Goal: Register for event/course

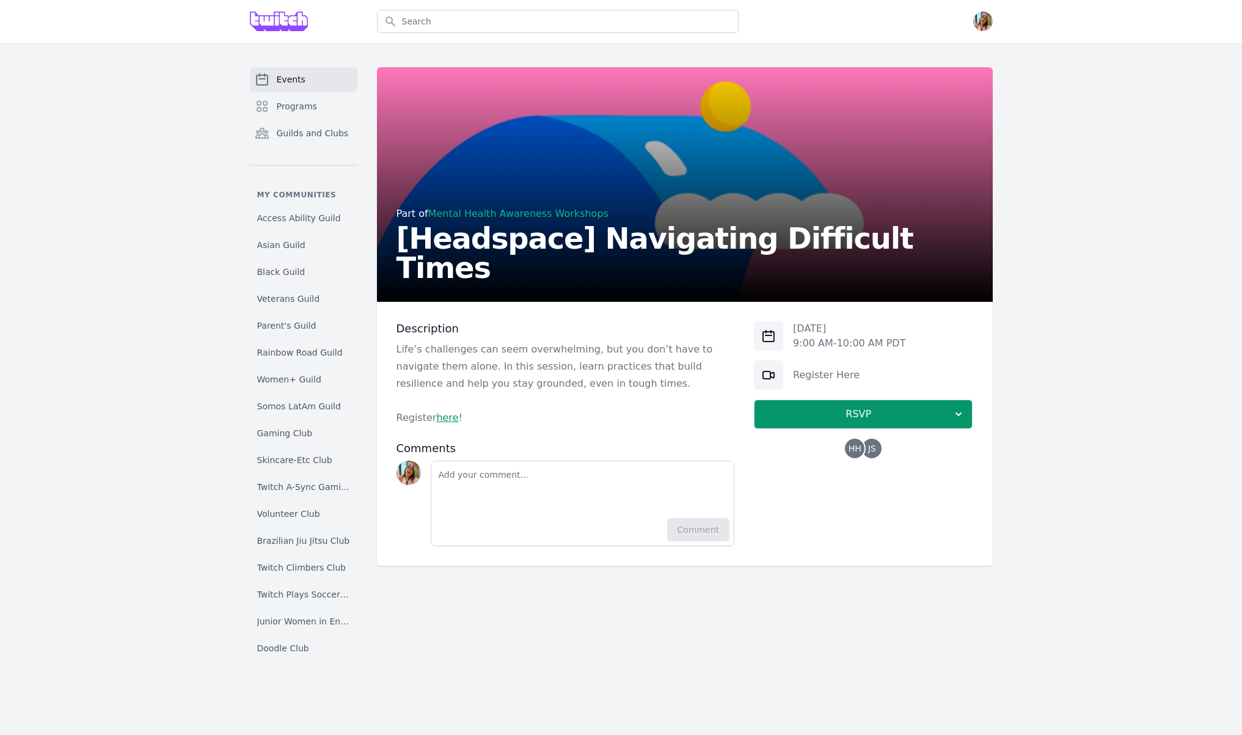
click at [521, 261] on h2 "[Headspace] Navigating Difficult Times" at bounding box center [684, 253] width 577 height 59
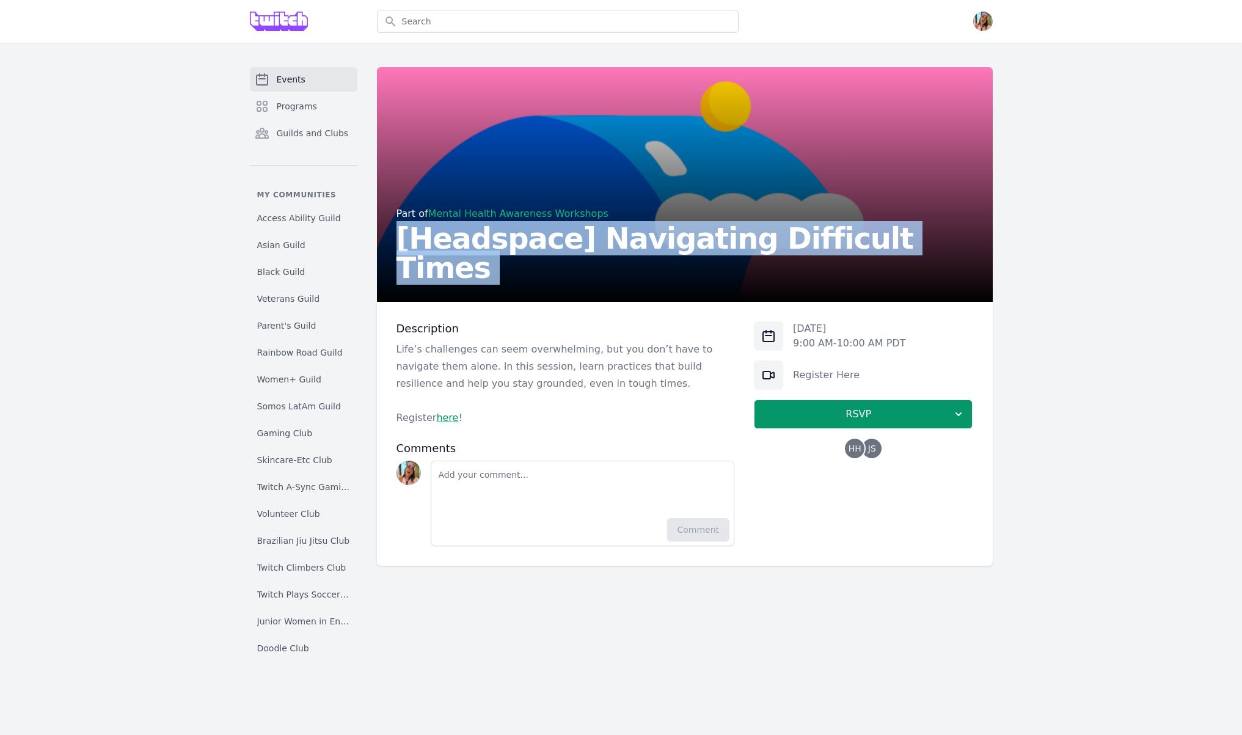
click at [521, 261] on h2 "[Headspace] Navigating Difficult Times" at bounding box center [684, 253] width 577 height 59
copy h2 "[Headspace] Navigating Difficult Times"
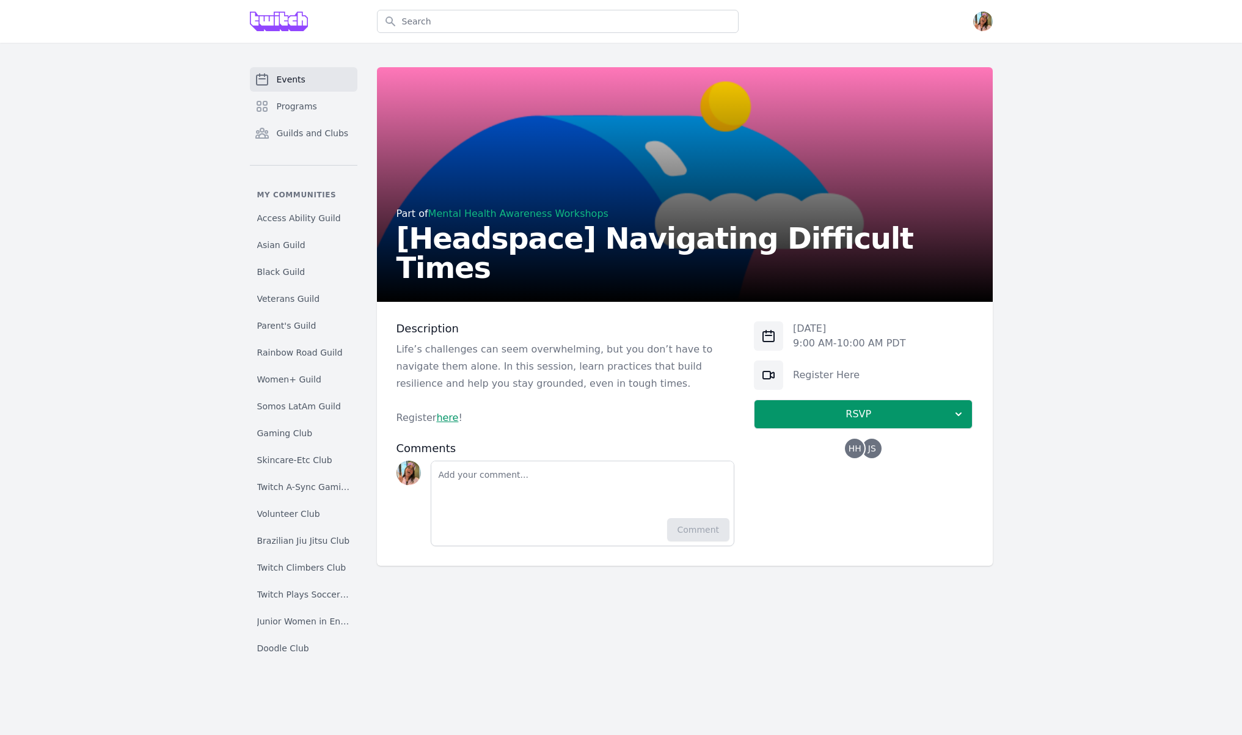
click at [846, 330] on p "Thu, Sep 4, 2025" at bounding box center [849, 328] width 112 height 15
click at [927, 345] on div "Thu, Sep 4, 2025 9:00 AM - 10:00 AM PDT" at bounding box center [863, 335] width 219 height 29
copy div "Thu, Sep 4, 2025 9:00 AM - 10:00 AM PDT"
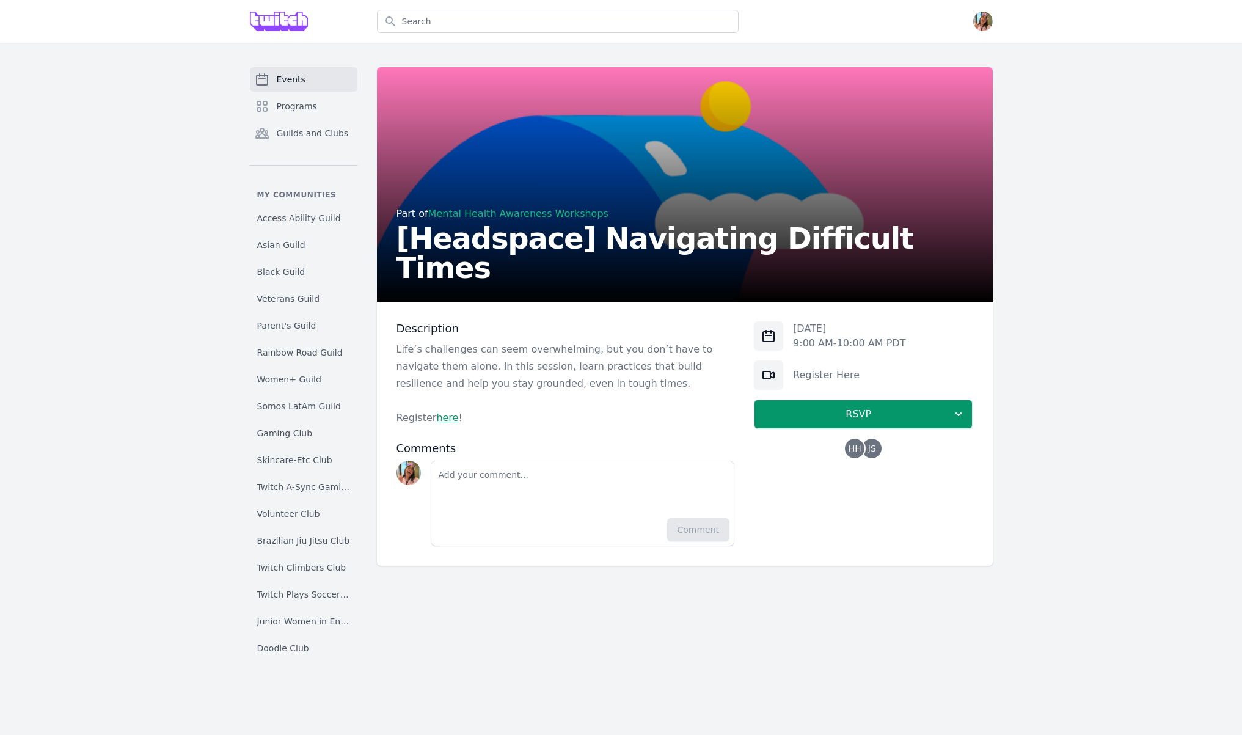
click at [638, 352] on p "Life’s challenges can seem overwhelming, but you don’t have to navigate them al…" at bounding box center [565, 366] width 338 height 51
click at [639, 352] on p "Life’s challenges can seem overwhelming, but you don’t have to navigate them al…" at bounding box center [565, 366] width 338 height 51
click at [639, 363] on p "Life’s challenges can seem overwhelming, but you don’t have to navigate them al…" at bounding box center [565, 366] width 338 height 51
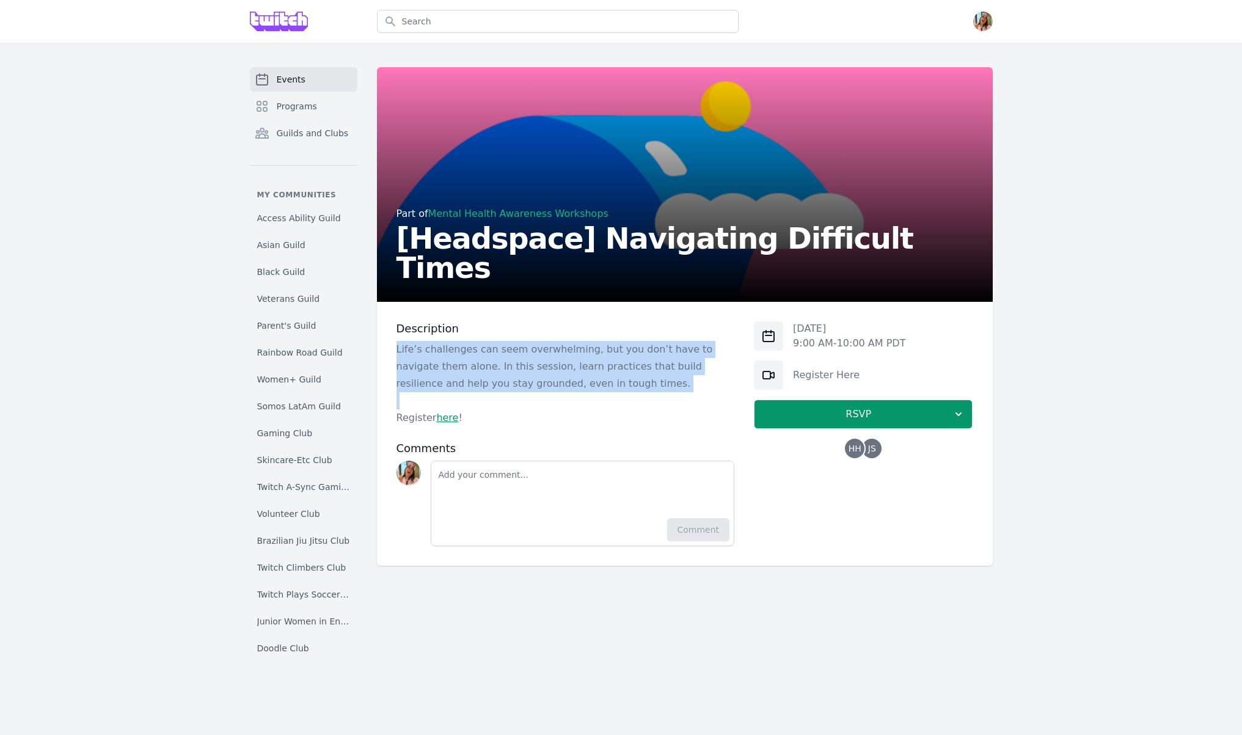
click at [639, 363] on p "Life’s challenges can seem overwhelming, but you don’t have to navigate them al…" at bounding box center [565, 366] width 338 height 51
click at [641, 411] on p "Register here !" at bounding box center [565, 417] width 338 height 17
copy div "Life’s challenges can seem overwhelming, but you don’t have to navigate them al…"
drag, startPoint x: 548, startPoint y: 337, endPoint x: 508, endPoint y: 366, distance: 49.5
click at [548, 337] on div "Description Life’s challenges can seem overwhelming, but you don’t have to navi…" at bounding box center [565, 373] width 338 height 105
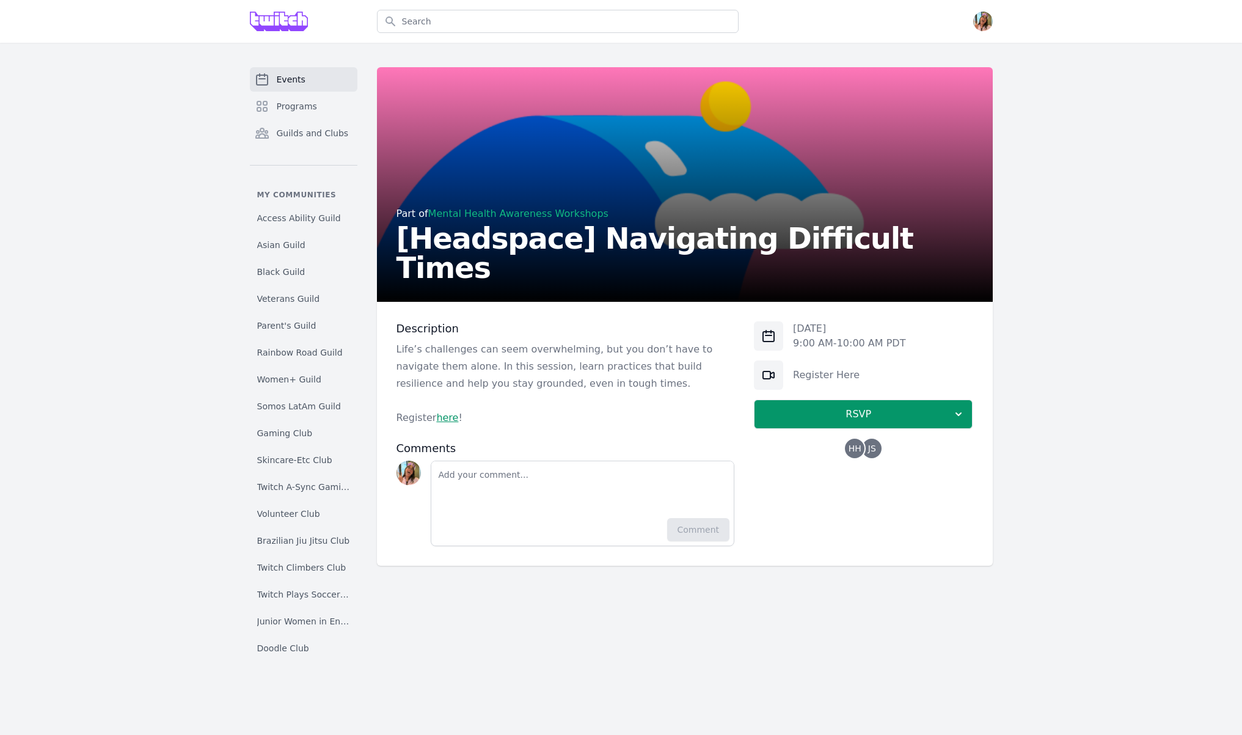
click at [529, 354] on p "Life’s challenges can seem overwhelming, but you don’t have to navigate them al…" at bounding box center [565, 366] width 338 height 51
click at [594, 344] on p "Life’s challenges can seem overwhelming, but you don’t have to navigate them al…" at bounding box center [565, 366] width 338 height 51
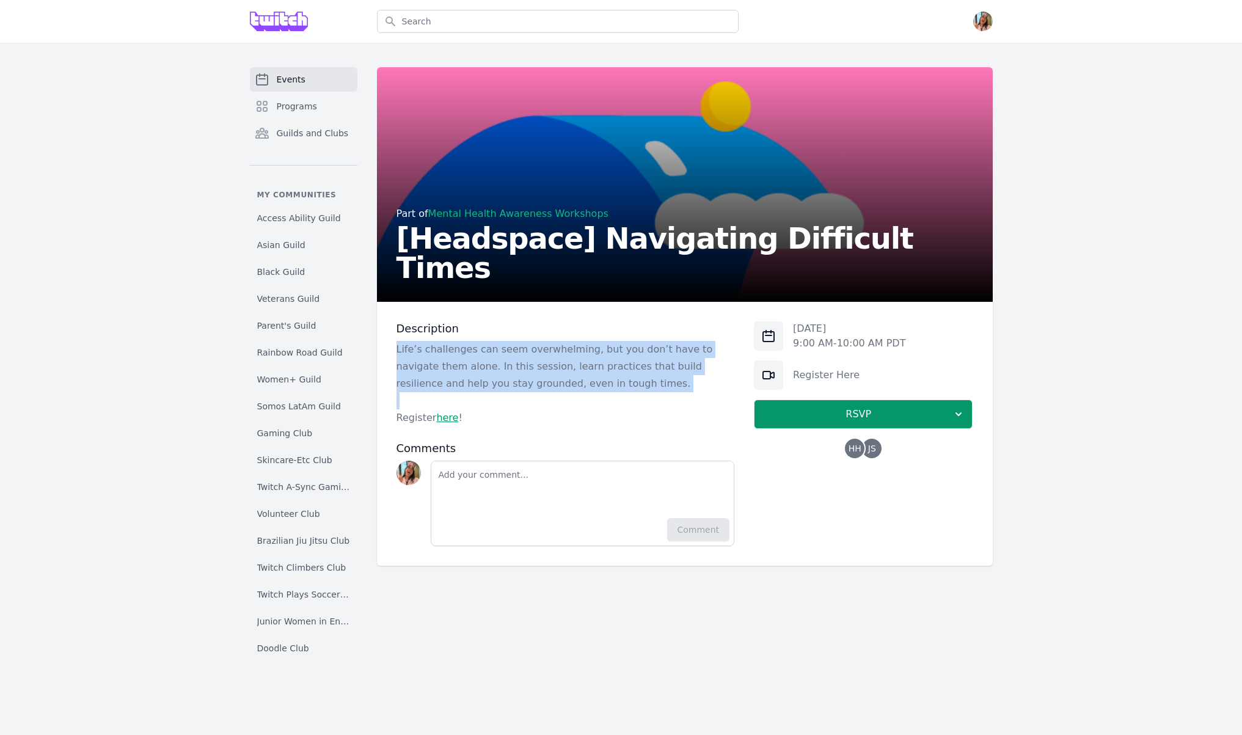
click at [594, 344] on p "Life’s challenges can seem overwhelming, but you don’t have to navigate them al…" at bounding box center [565, 366] width 338 height 51
copy p "Life’s challenges can seem overwhelming, but you don’t have to navigate them al…"
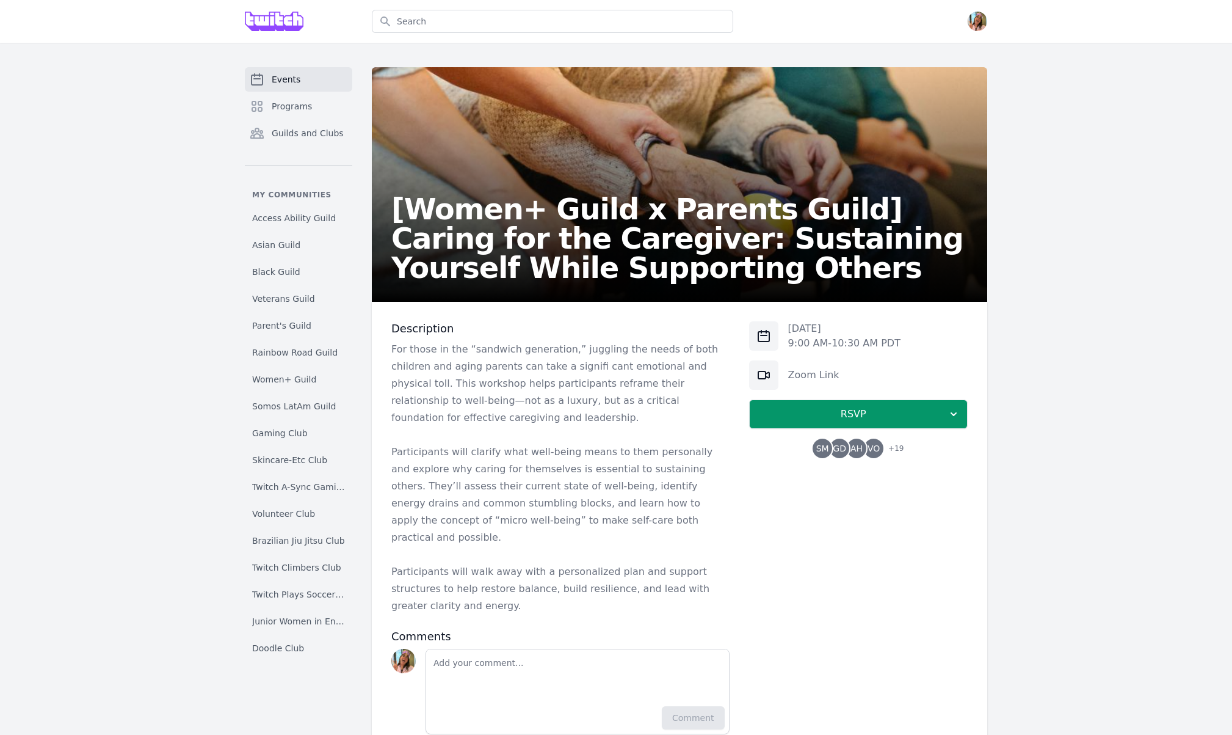
click at [546, 227] on h2 "[Women+ Guild x Parents Guild] Caring for the Caregiver: Sustaining Yourself Wh…" at bounding box center [679, 238] width 577 height 88
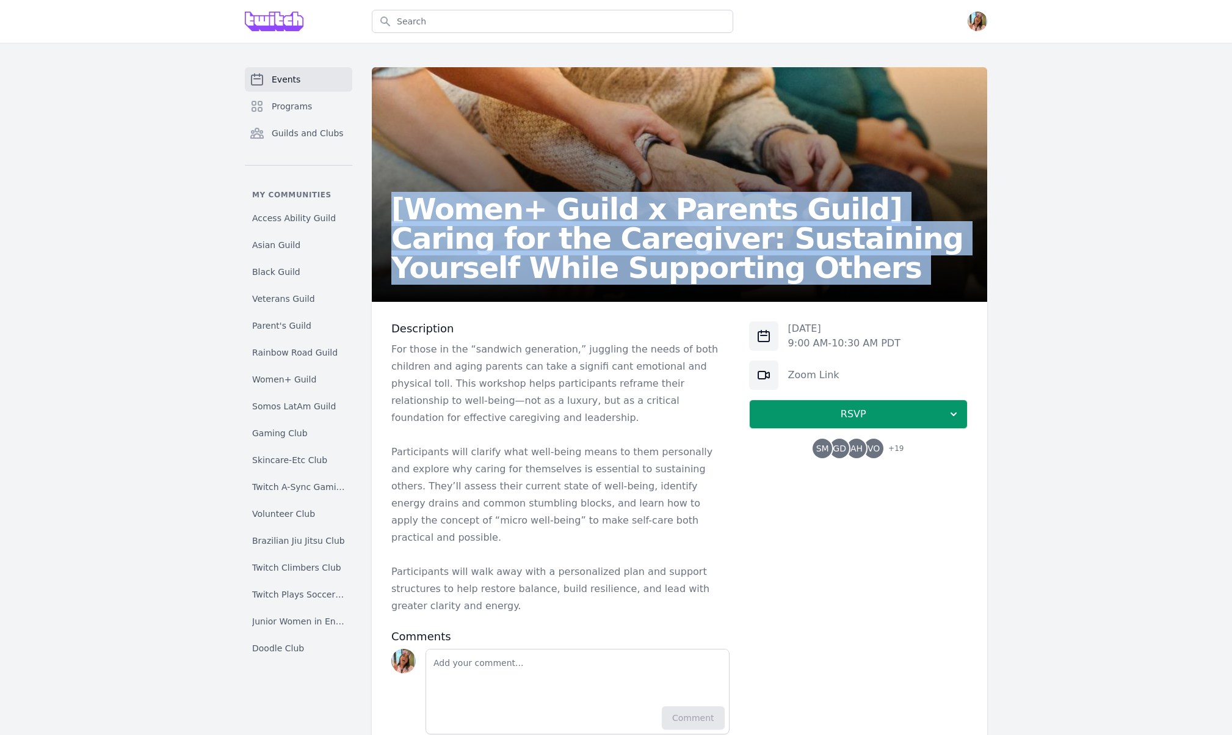
click at [546, 227] on h2 "[Women+ Guild x Parents Guild] Caring for the Caregiver: Sustaining Yourself Wh…" at bounding box center [679, 238] width 577 height 88
copy h2 "[Women+ Guild x Parents Guild] Caring for the Caregiver: Sustaining Yourself Wh…"
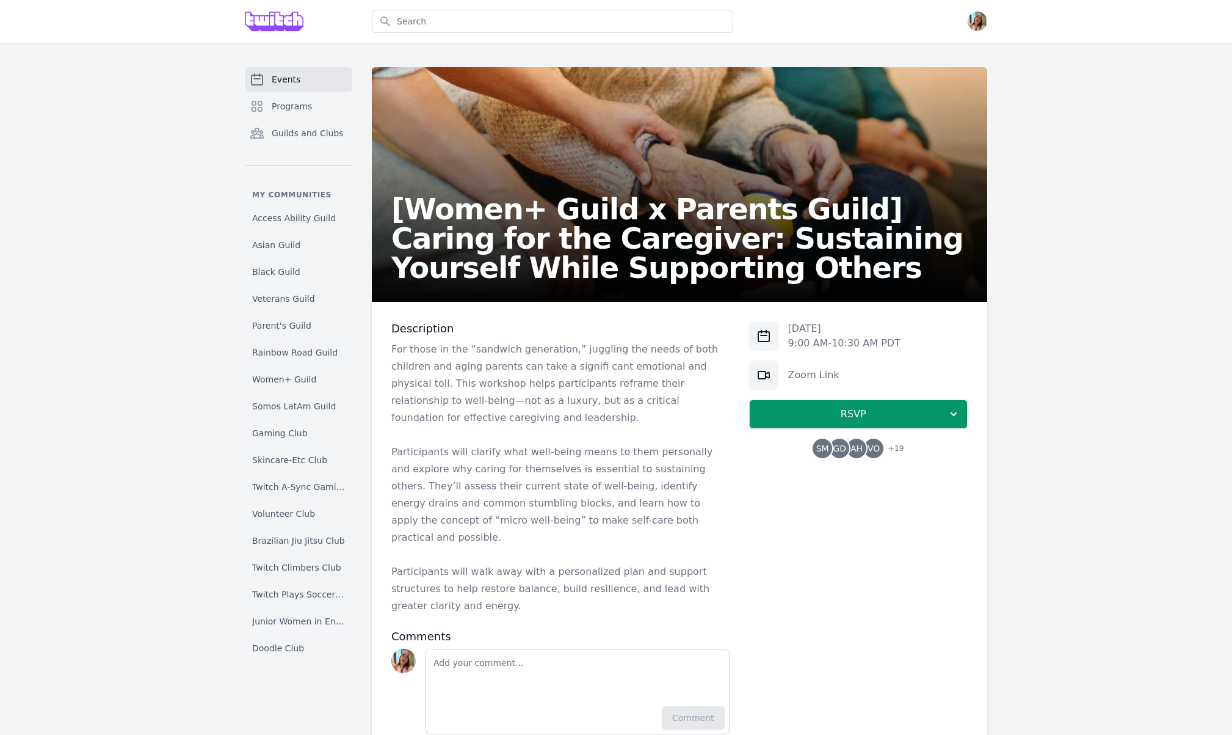
click at [828, 354] on div "Fri, Sep 12, 2025 9:00 AM - 10:30 AM PDT Zoom Link RSVP SM GD AH VO + 19" at bounding box center [858, 389] width 219 height 137
drag, startPoint x: 791, startPoint y: 329, endPoint x: 915, endPoint y: 336, distance: 124.8
click at [915, 336] on div "Fri, Sep 12, 2025 9:00 AM - 10:30 AM PDT" at bounding box center [858, 335] width 219 height 29
drag, startPoint x: 895, startPoint y: 337, endPoint x: 822, endPoint y: 333, distance: 72.8
click at [894, 337] on p "9:00 AM - 10:30 AM PDT" at bounding box center [844, 343] width 112 height 15
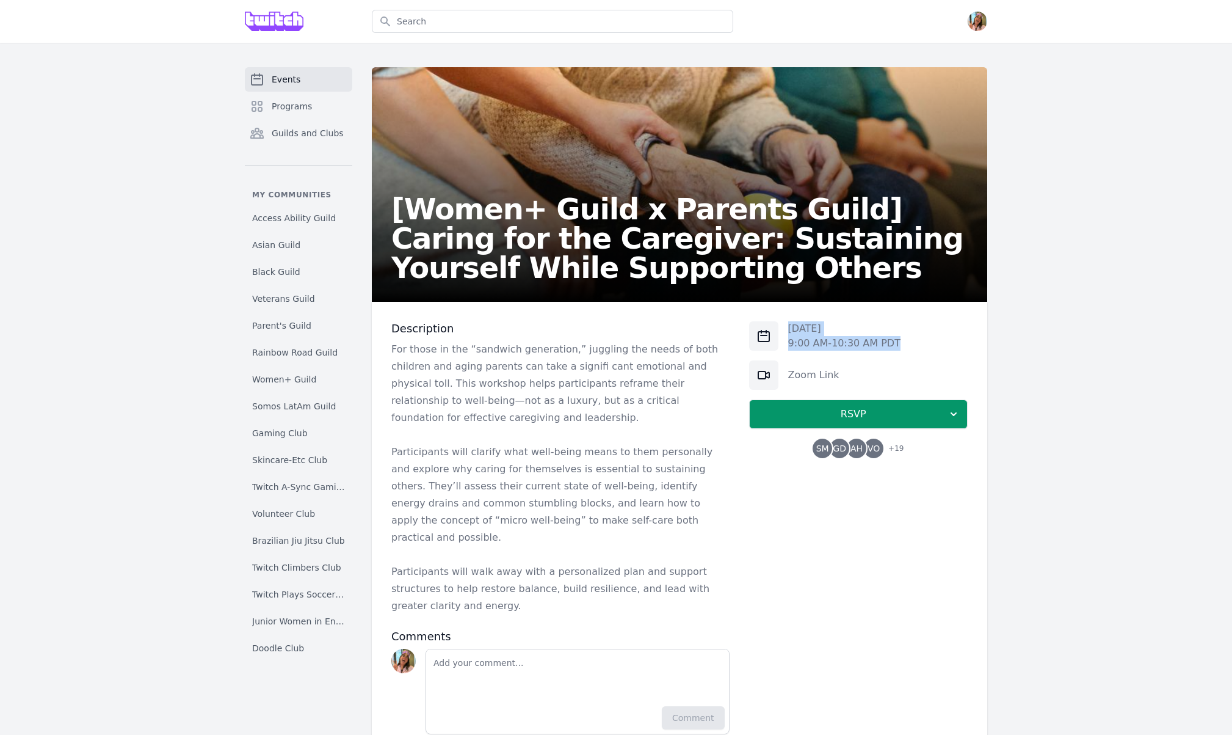
drag, startPoint x: 790, startPoint y: 329, endPoint x: 920, endPoint y: 334, distance: 130.2
click at [916, 342] on div "Fri, Sep 12, 2025 9:00 AM - 10:30 AM PDT" at bounding box center [858, 335] width 219 height 29
copy div "Fri, Sep 12, 2025 9:00 AM - 10:30 AM PDT"
click at [501, 380] on p "For those in the “sandwich generation,” juggling the needs of both children and…" at bounding box center [560, 383] width 338 height 85
click at [517, 363] on p "For those in the “sandwich generation,” juggling the needs of both children and…" at bounding box center [560, 383] width 338 height 85
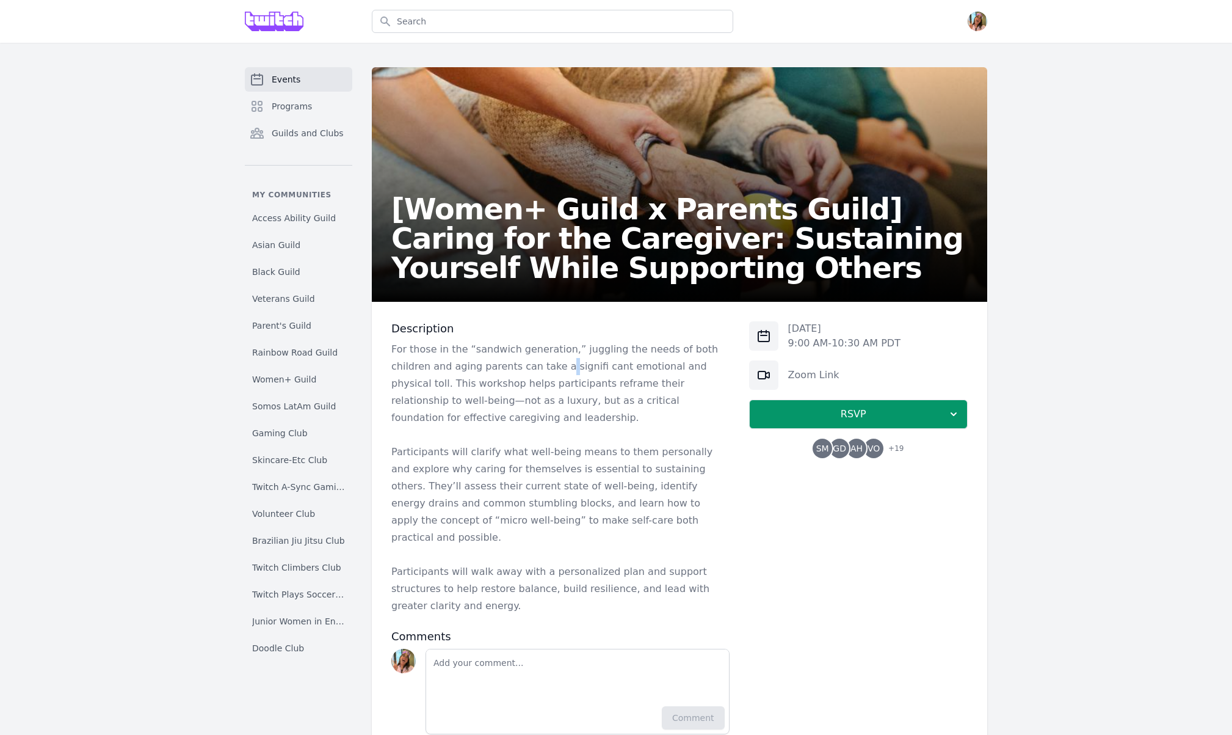
click at [517, 363] on p "For those in the “sandwich generation,” juggling the needs of both children and…" at bounding box center [560, 383] width 338 height 85
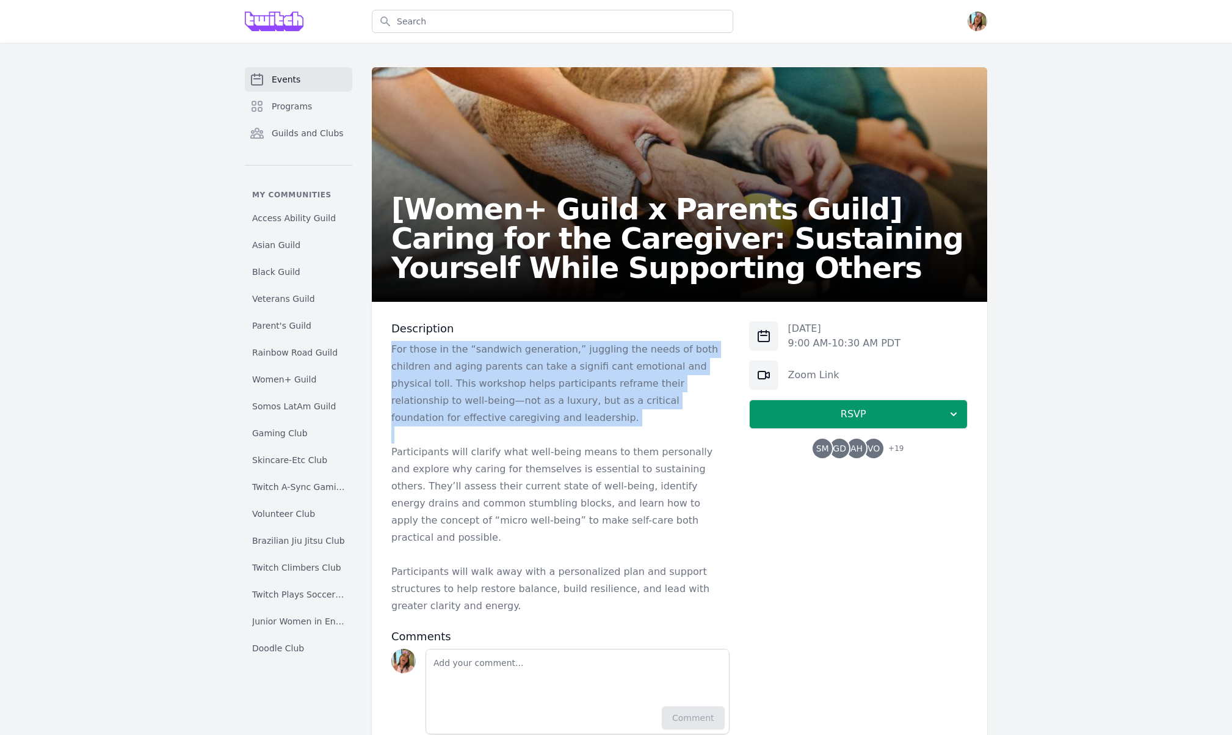
click at [517, 363] on p "For those in the “sandwich generation,” juggling the needs of both children and…" at bounding box center [560, 383] width 338 height 85
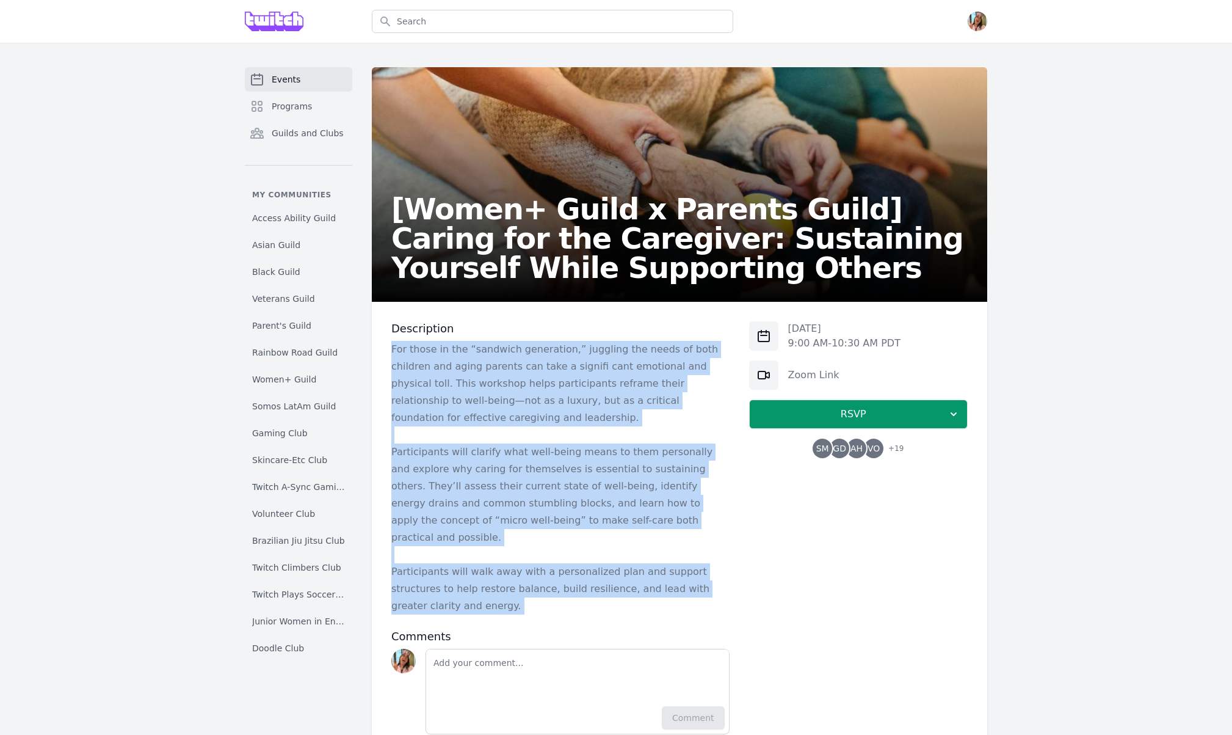
click at [514, 570] on p "Participants will walk away with a personalized plan and support structures to …" at bounding box center [560, 588] width 338 height 51
copy div "For those in the “sandwich generation,” juggling the needs of both children and…"
click at [590, 360] on p "For those in the “sandwich generation,” juggling the needs of both children and…" at bounding box center [560, 383] width 338 height 85
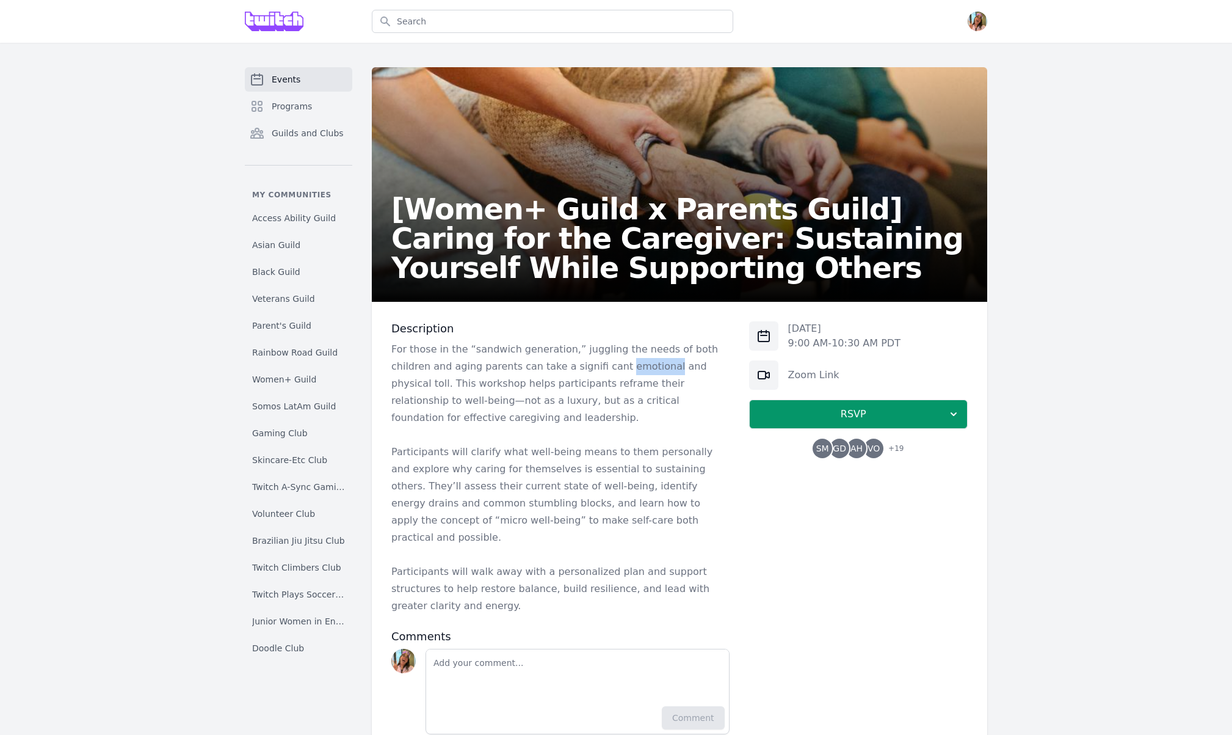
click at [590, 360] on p "For those in the “sandwich generation,” juggling the needs of both children and…" at bounding box center [560, 383] width 338 height 85
click at [591, 351] on p "For those in the “sandwich generation,” juggling the needs of both children and…" at bounding box center [560, 383] width 338 height 85
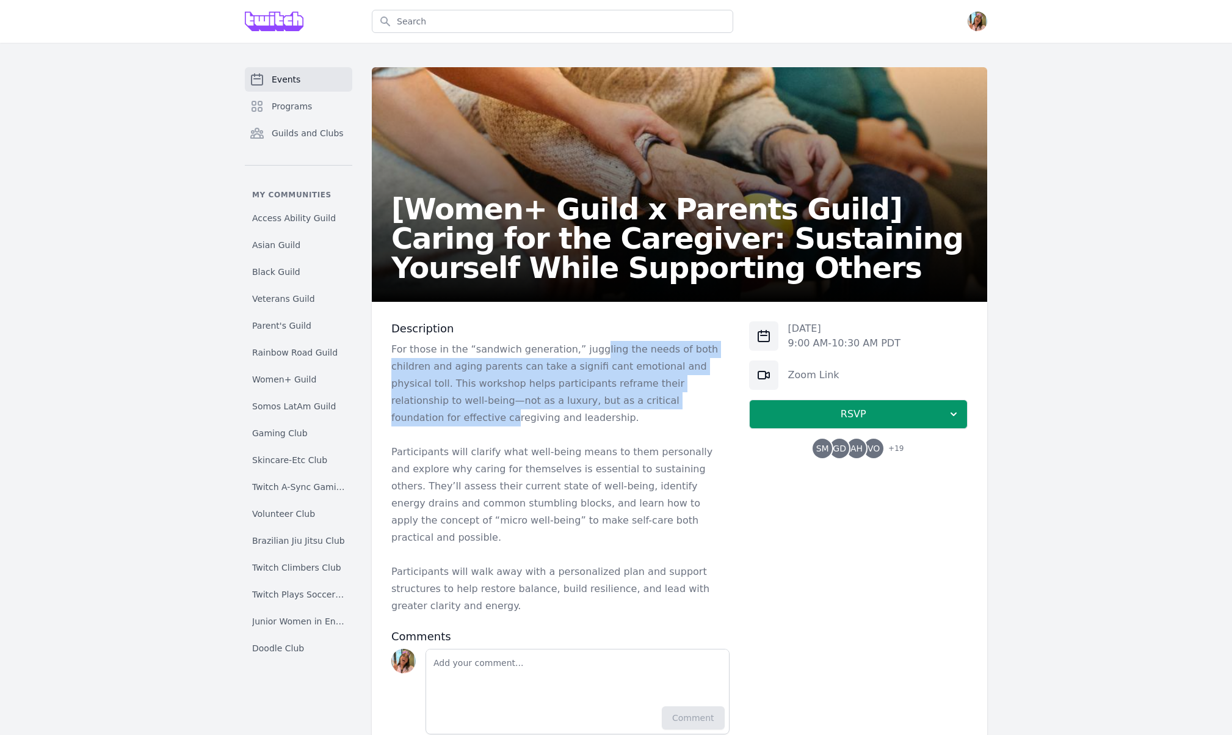
drag, startPoint x: 591, startPoint y: 355, endPoint x: 616, endPoint y: 396, distance: 47.7
click at [616, 396] on p "For those in the “sandwich generation,” juggling the needs of both children and…" at bounding box center [560, 383] width 338 height 85
click at [534, 371] on p "For those in the “sandwich generation,” juggling the needs of both children and…" at bounding box center [560, 383] width 338 height 85
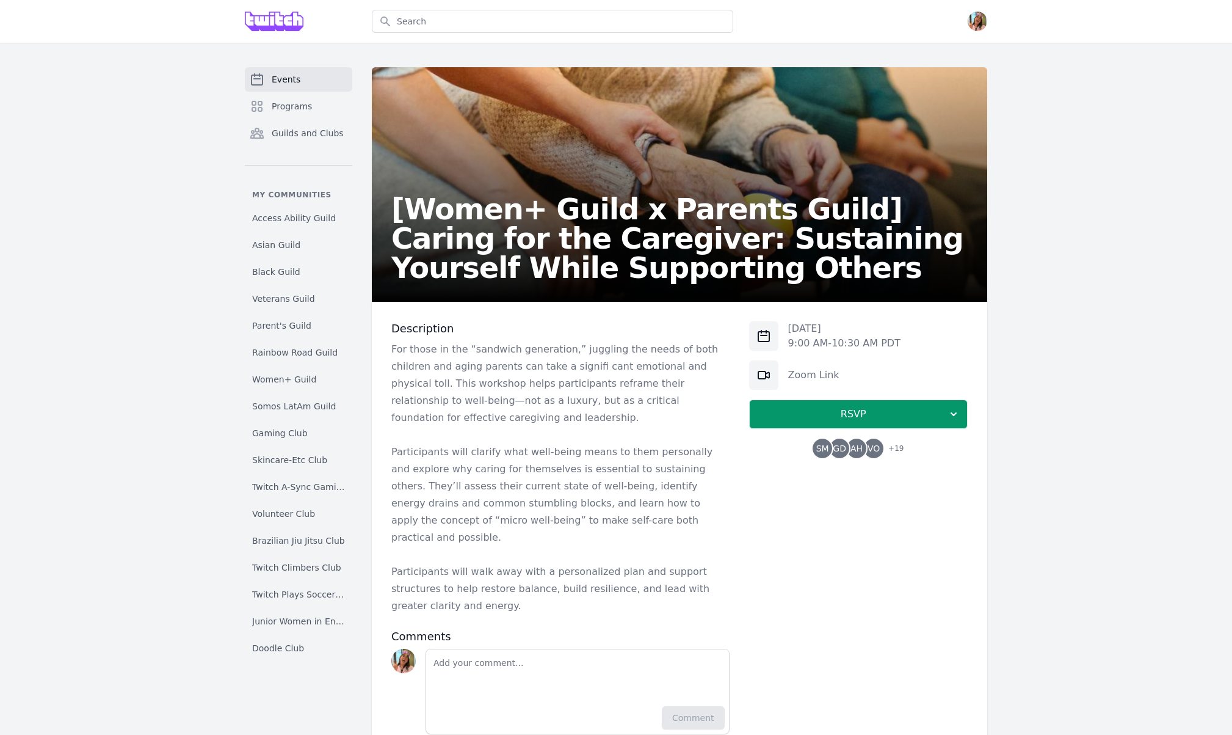
click at [474, 368] on p "For those in the “sandwich generation,” juggling the needs of both children and…" at bounding box center [560, 383] width 338 height 85
drag, startPoint x: 564, startPoint y: 365, endPoint x: 689, endPoint y: 368, distance: 125.2
click at [689, 368] on p "For those in the “sandwich generation,” juggling the needs of both children and…" at bounding box center [560, 383] width 338 height 85
copy p "an take a signifi cant emotional and physical toll"
click at [806, 330] on p "Fri, Sep 12, 2025" at bounding box center [844, 328] width 112 height 15
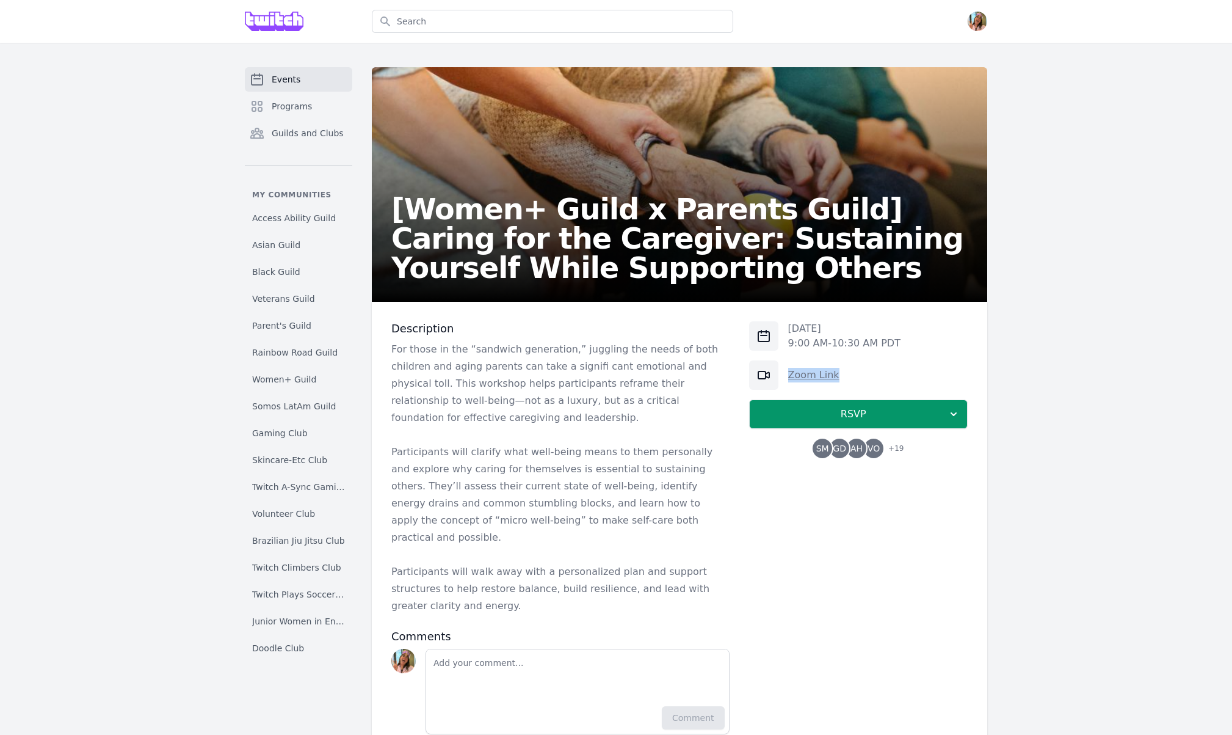
click at [824, 379] on link "Zoom Link" at bounding box center [813, 375] width 51 height 12
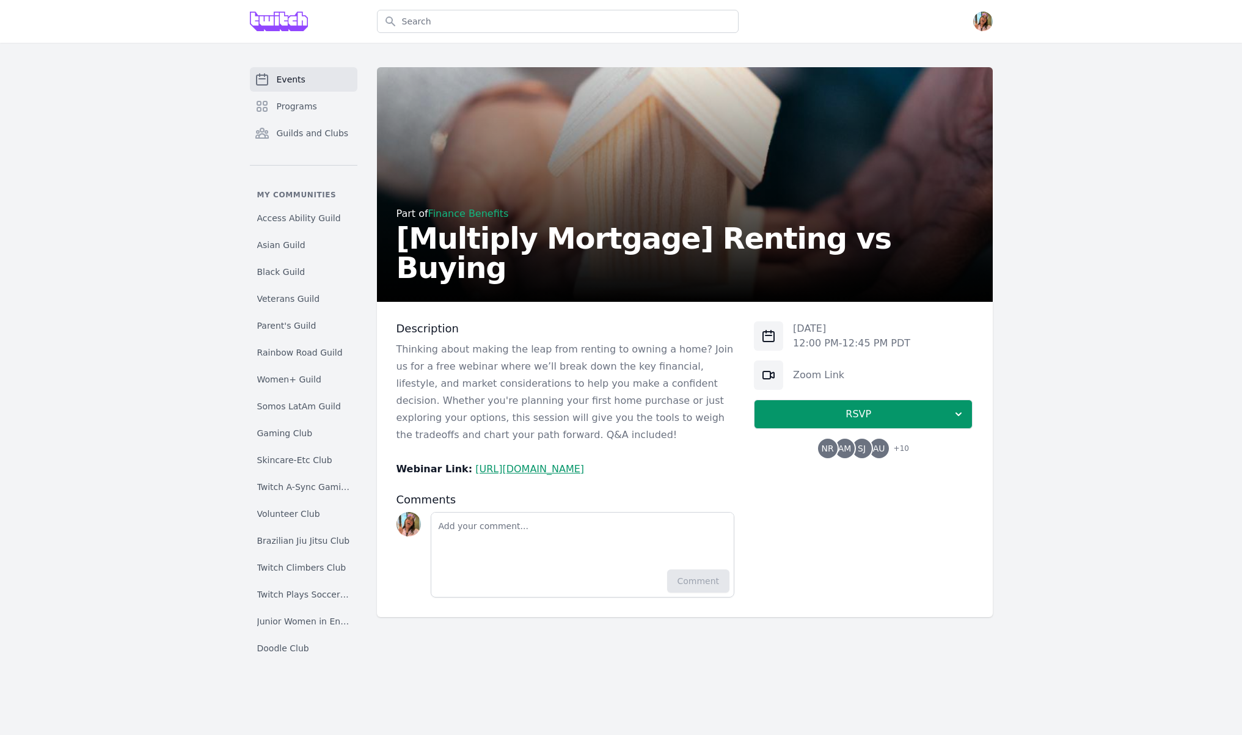
click at [682, 263] on h2 "[Multiply Mortgage] Renting vs Buying" at bounding box center [684, 253] width 577 height 59
click at [682, 262] on h2 "[Multiply Mortgage] Renting vs Buying" at bounding box center [684, 253] width 577 height 59
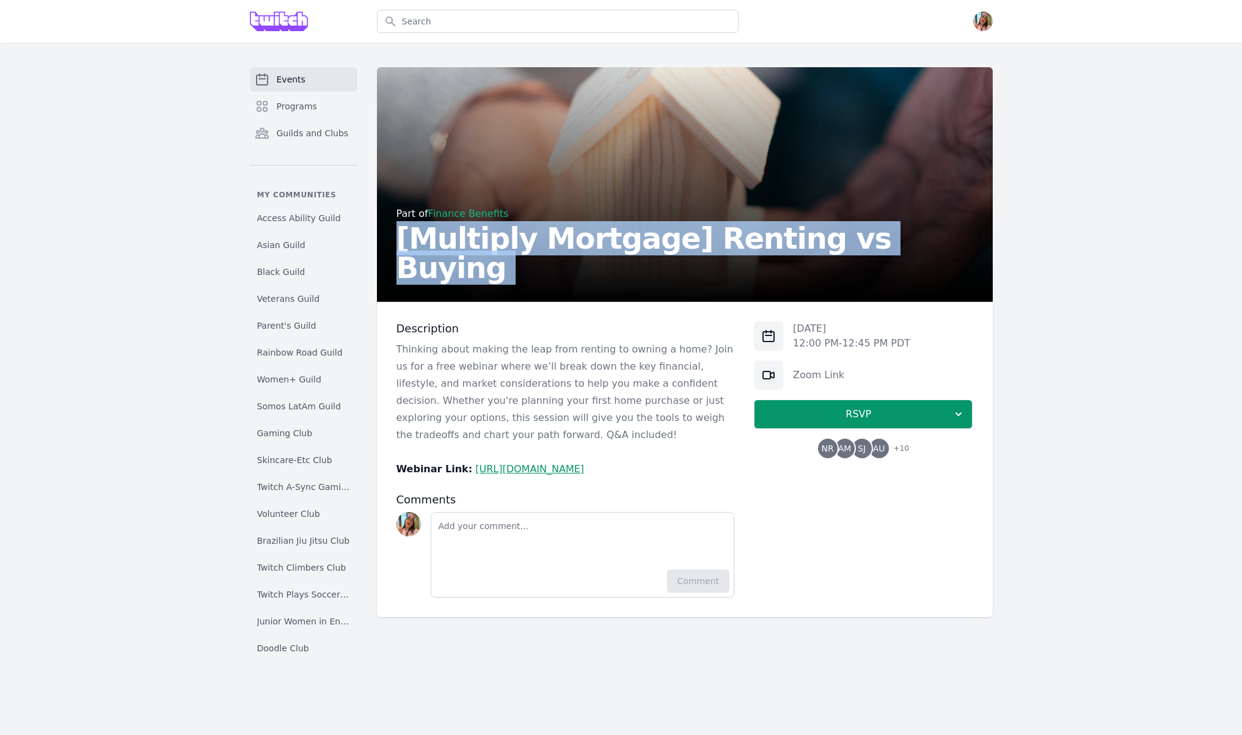
click at [682, 262] on h2 "[Multiply Mortgage] Renting vs Buying" at bounding box center [684, 253] width 577 height 59
copy h2 "[Multiply Mortgage] Renting vs Buying"
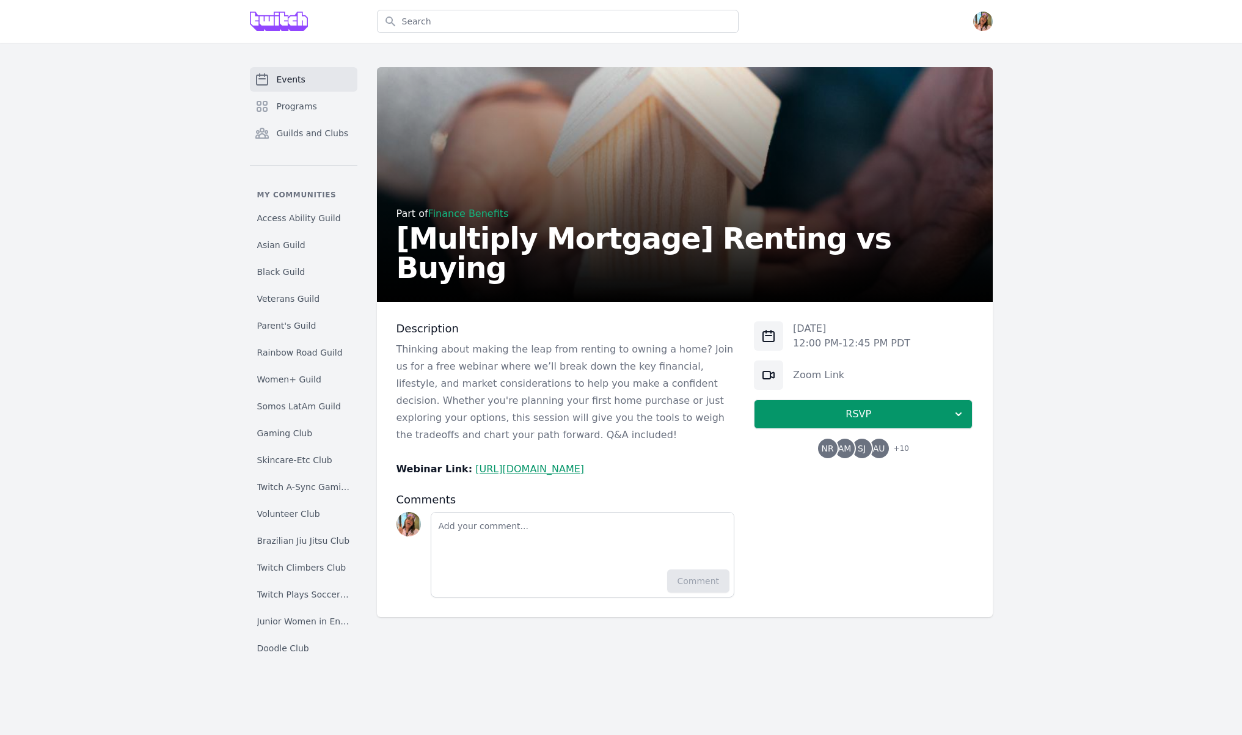
click at [838, 333] on p "[DATE]" at bounding box center [851, 328] width 117 height 15
click at [924, 340] on div "Tue, Sep 16, 2025 12:00 PM - 12:45 PM PDT" at bounding box center [863, 335] width 219 height 29
copy div "Tue, Sep 16, 2025 12:00 PM - 12:45 PM PDT"
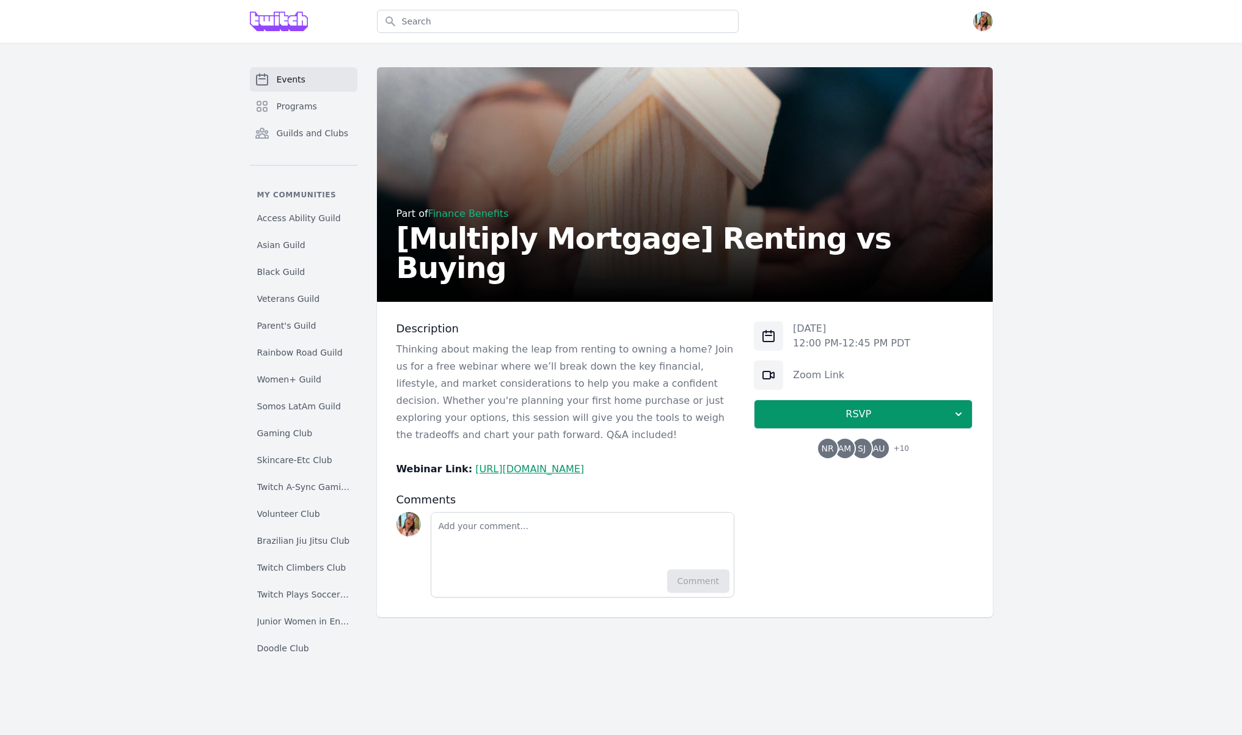
click at [611, 385] on p "Thinking about making the leap from renting to owning a home? Join us for a fre…" at bounding box center [565, 392] width 338 height 103
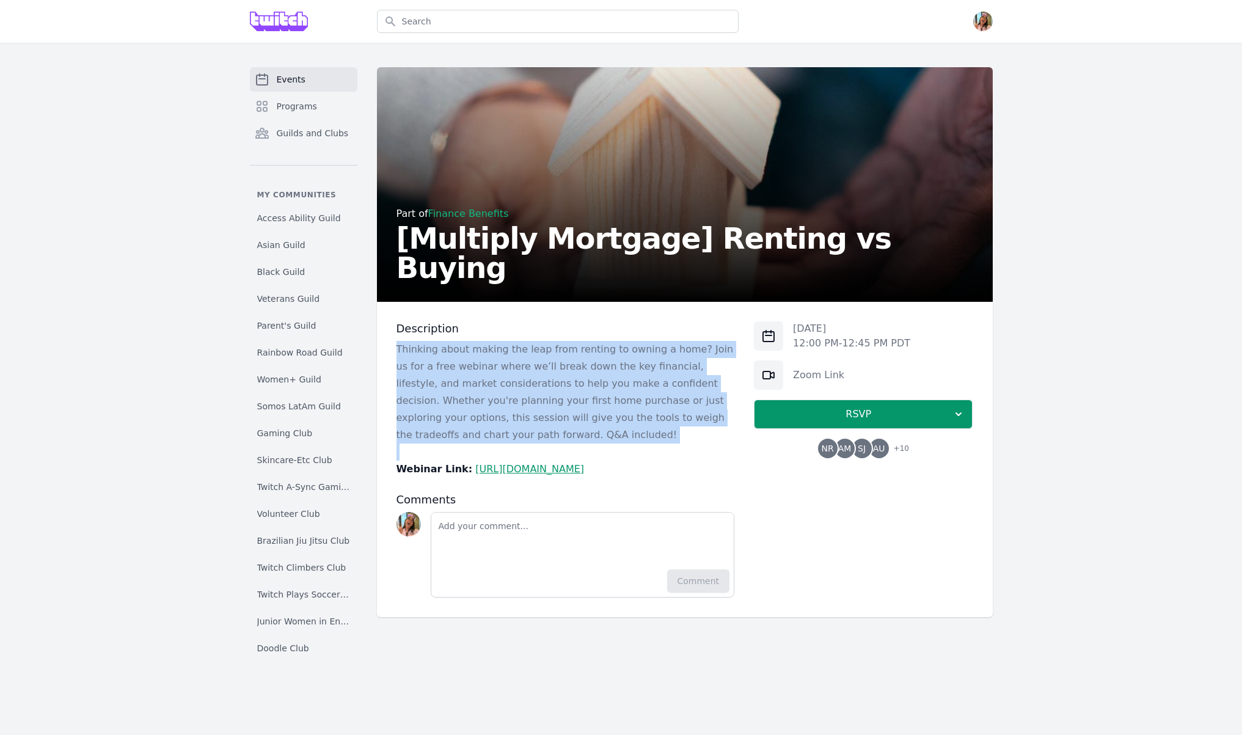
click at [611, 385] on p "Thinking about making the leap from renting to owning a home? Join us for a fre…" at bounding box center [565, 392] width 338 height 103
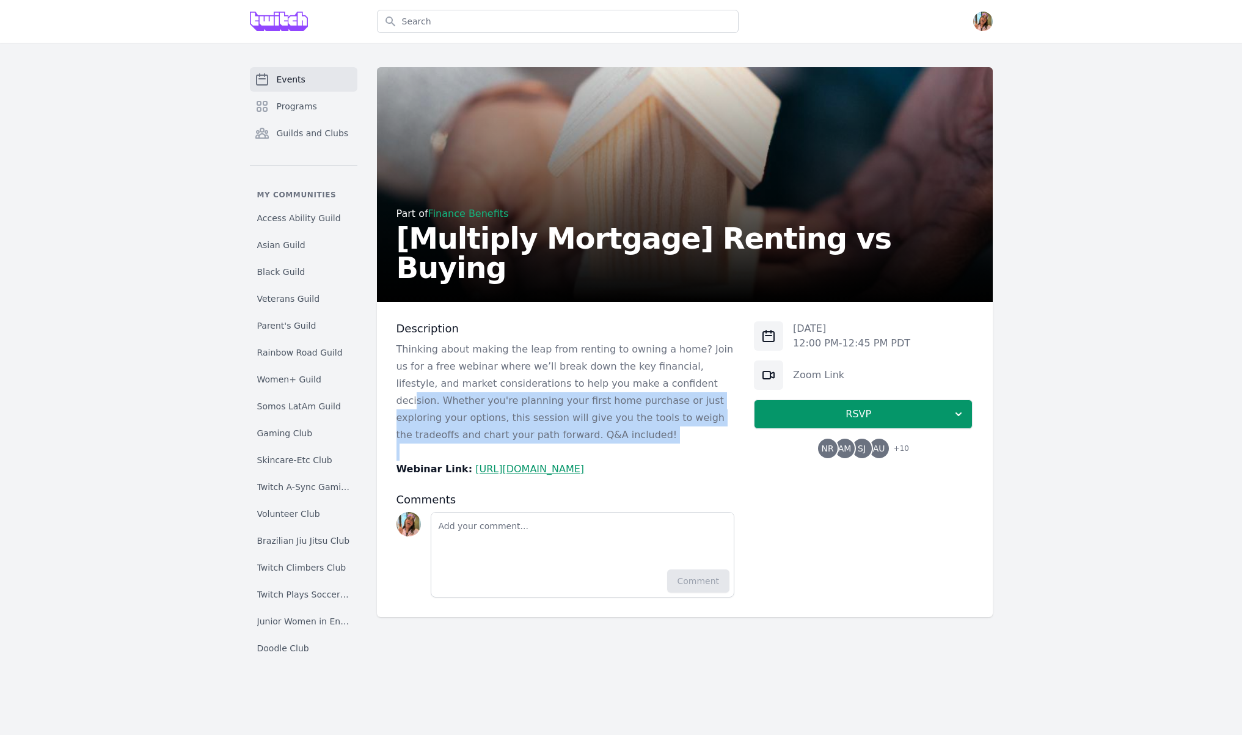
click at [612, 384] on p "Thinking about making the leap from renting to owning a home? Join us for a fre…" at bounding box center [565, 392] width 338 height 103
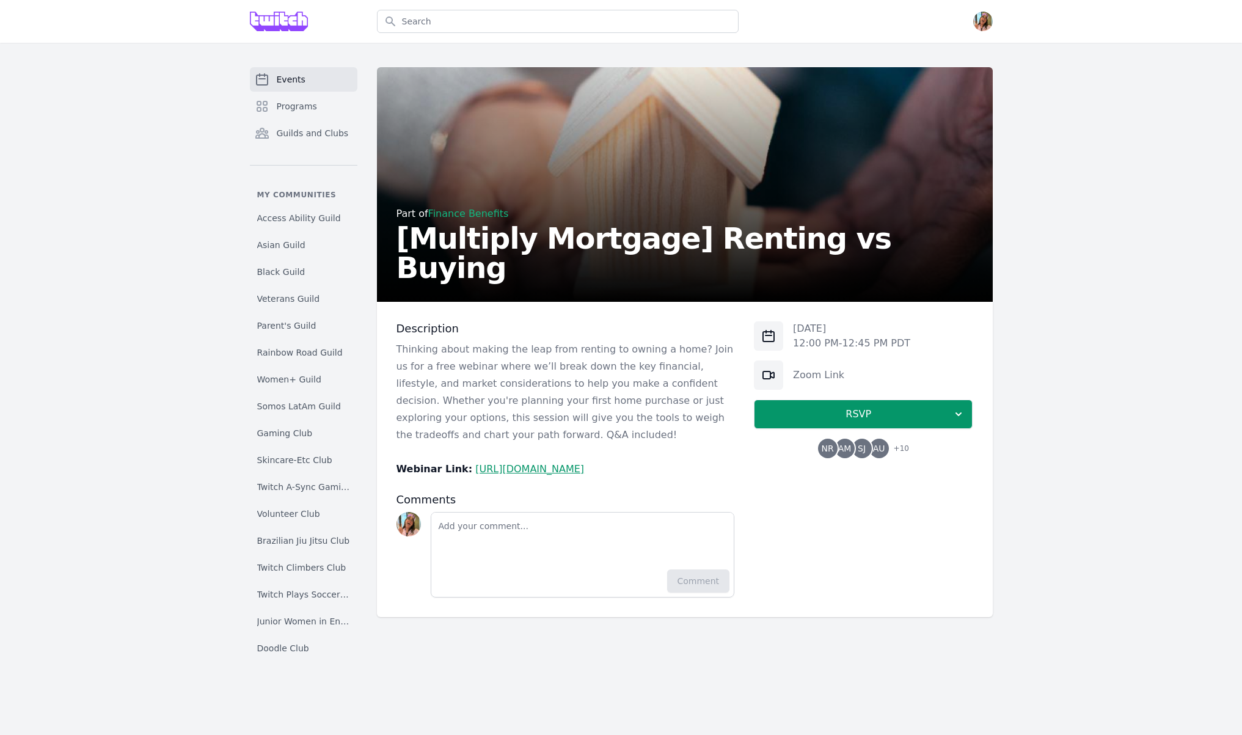
click at [437, 363] on p "Thinking about making the leap from renting to owning a home? Join us for a fre…" at bounding box center [565, 392] width 338 height 103
click at [421, 359] on p "Thinking about making the leap from renting to owning a home? Join us for a fre…" at bounding box center [565, 392] width 338 height 103
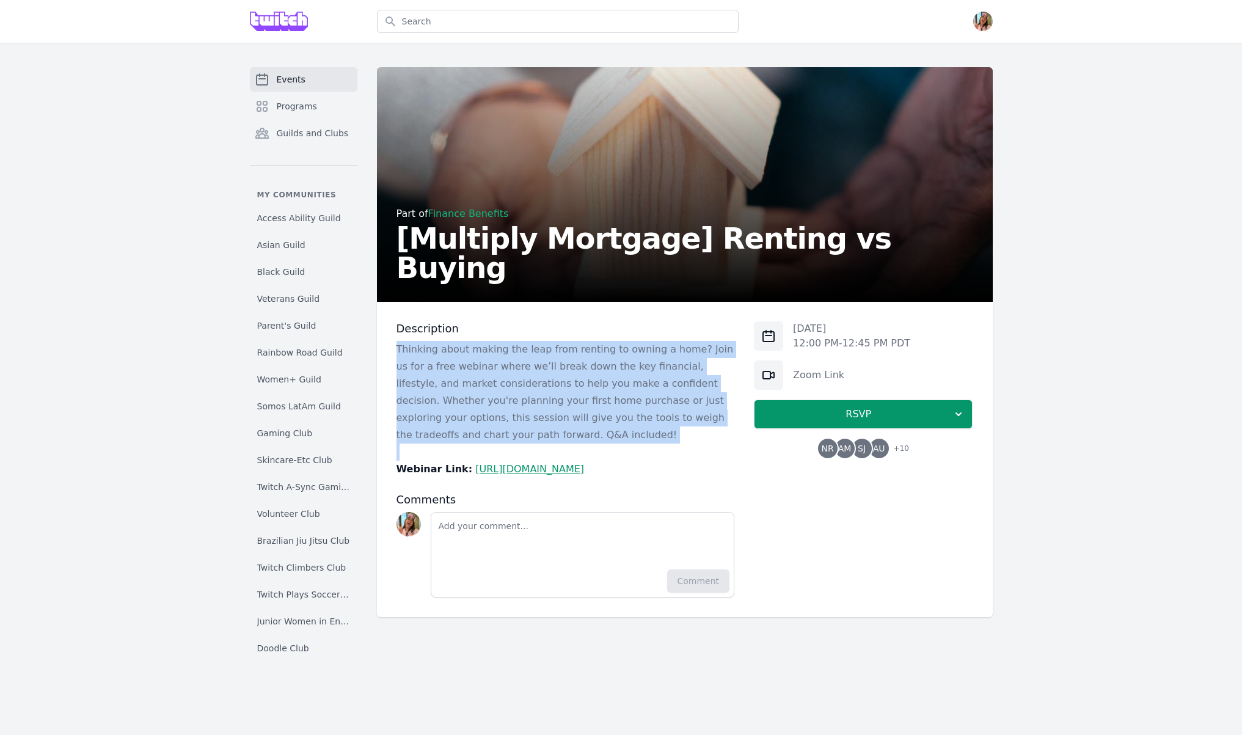
click at [421, 359] on p "Thinking about making the leap from renting to owning a home? Join us for a fre…" at bounding box center [565, 392] width 338 height 103
copy p "Thinking about making the leap from renting to owning a home? Join us for a fre…"
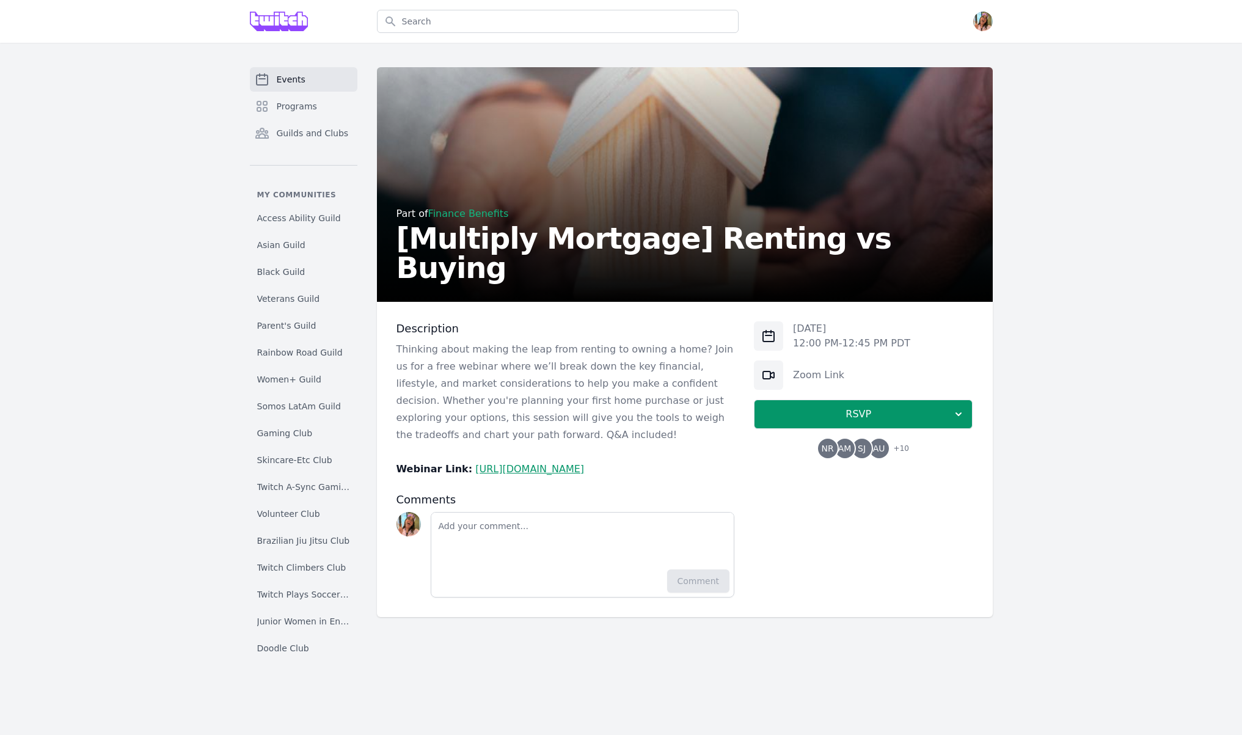
click at [895, 354] on div "Tue, Sep 16, 2025 12:00 PM - 12:45 PM PDT Zoom Link RSVP NR AM SJ AU + 10" at bounding box center [863, 389] width 219 height 137
click at [564, 432] on p "Thinking about making the leap from renting to owning a home? Join us for a fre…" at bounding box center [565, 392] width 338 height 103
click at [558, 465] on link "https://withmultiply.zoom.us/j/87371837262" at bounding box center [529, 469] width 109 height 12
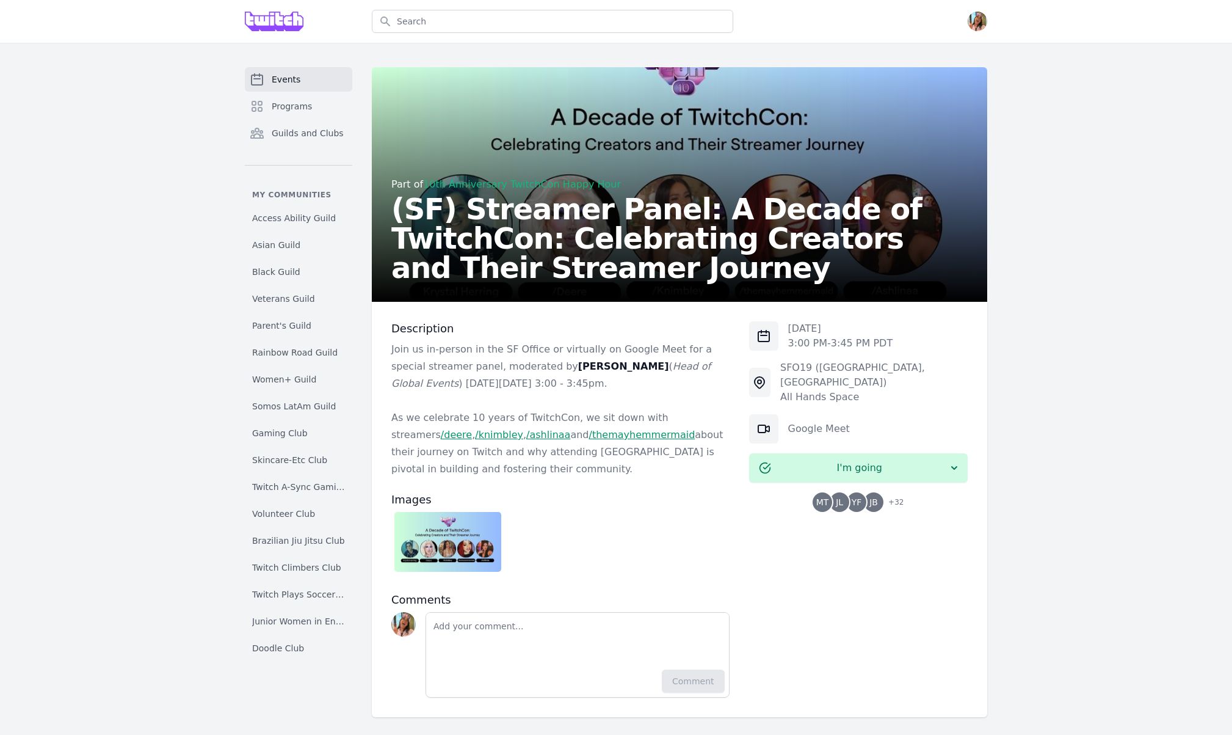
click at [567, 215] on h2 "(SF) Streamer Panel: A Decade of TwitchCon: Celebrating Creators and Their Stre…" at bounding box center [679, 238] width 577 height 88
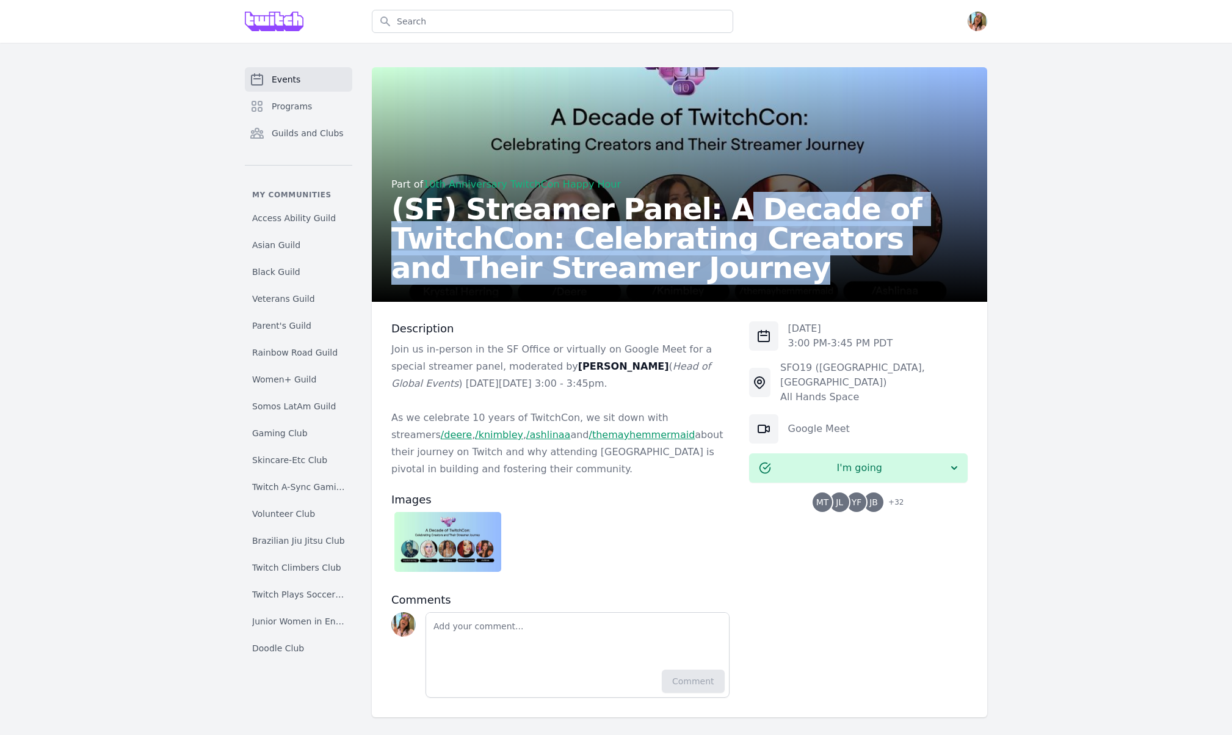
drag, startPoint x: 669, startPoint y: 211, endPoint x: 679, endPoint y: 266, distance: 55.9
click at [679, 266] on h2 "(SF) Streamer Panel: A Decade of TwitchCon: Celebrating Creators and Their Stre…" at bounding box center [679, 238] width 577 height 88
copy h2 "Decade of TwitchCon: Celebrating Creators and Their Streamer Journey"
click at [476, 540] on img at bounding box center [448, 542] width 107 height 60
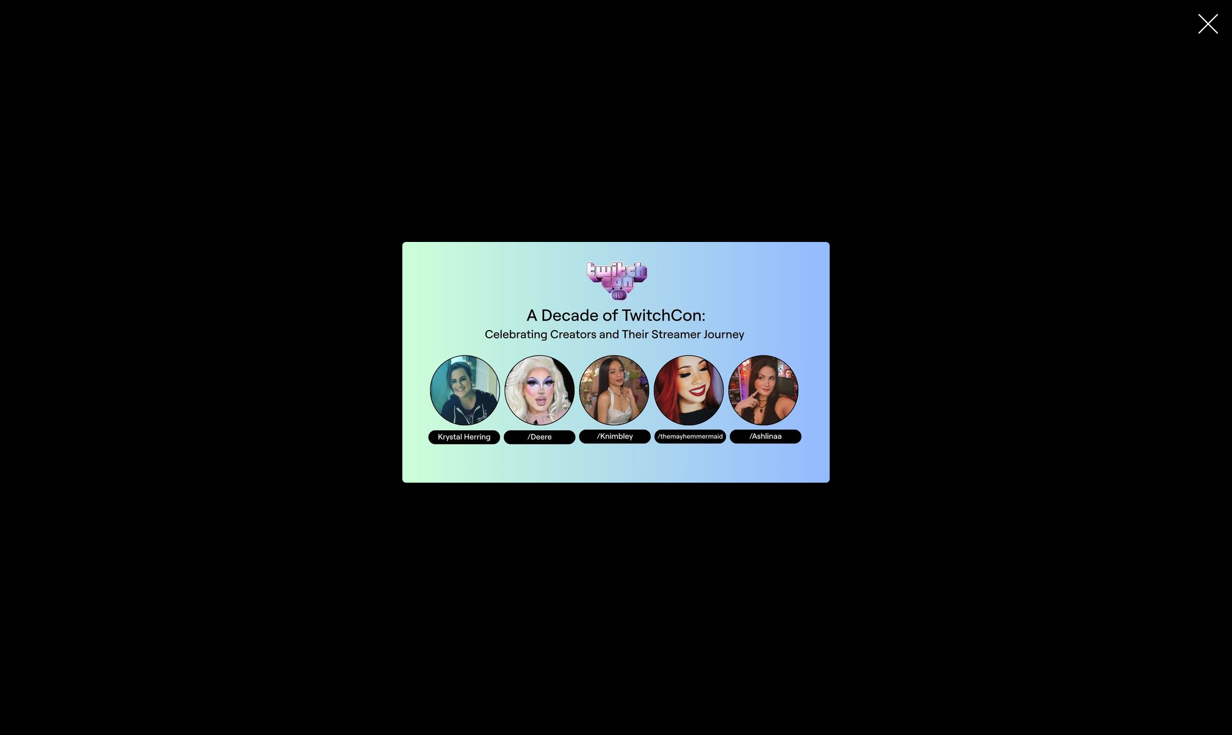
click at [939, 398] on div "button" at bounding box center [615, 362] width 771 height 517
click at [934, 401] on div "button" at bounding box center [615, 362] width 771 height 517
click at [1210, 18] on icon "button" at bounding box center [1209, 24] width 20 height 20
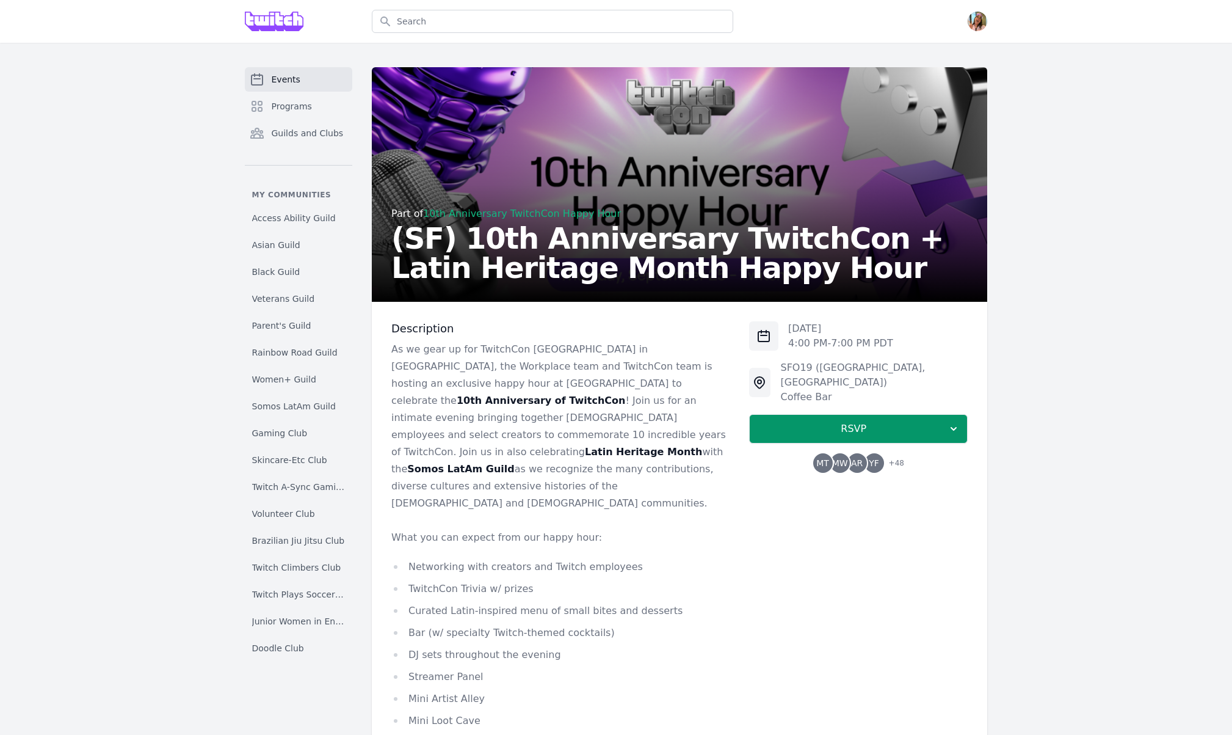
click at [551, 240] on h2 "(SF) 10th Anniversary TwitchCon + Latin Heritage Month Happy Hour" at bounding box center [679, 253] width 577 height 59
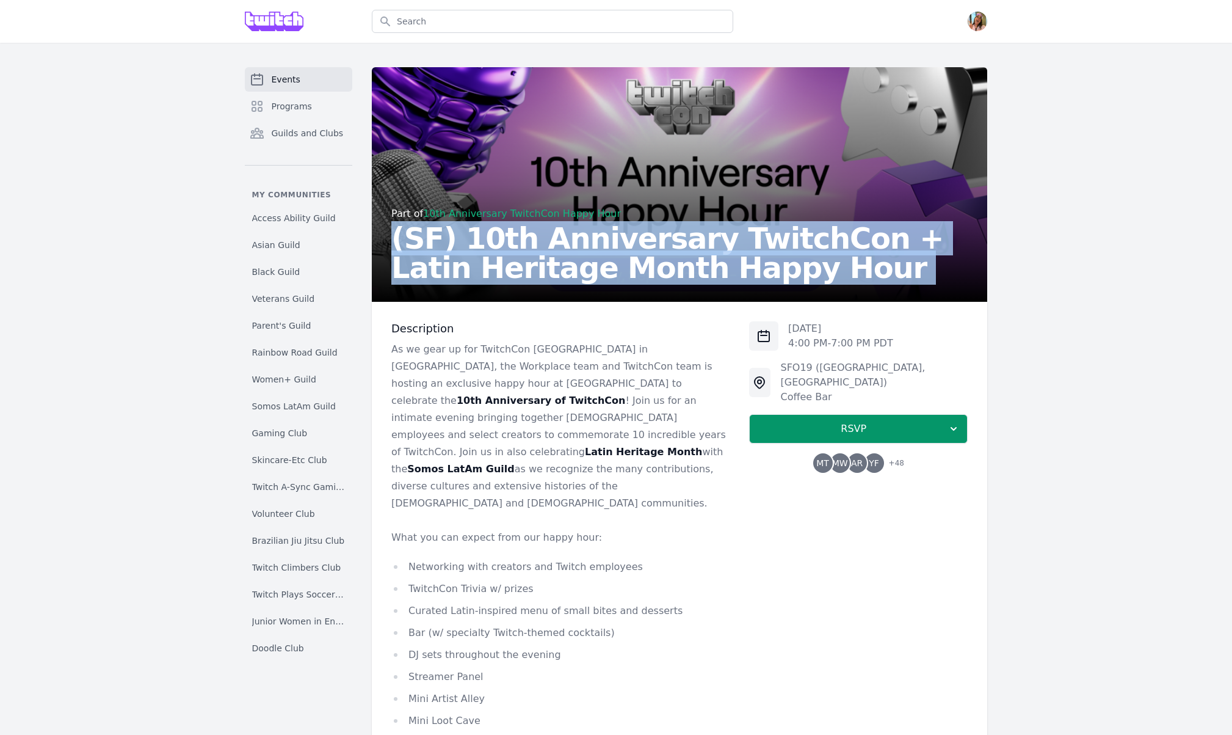
click at [551, 240] on h2 "(SF) 10th Anniversary TwitchCon + Latin Heritage Month Happy Hour" at bounding box center [679, 253] width 577 height 59
copy h2 "(SF) 10th Anniversary TwitchCon + Latin Heritage Month Happy Hour"
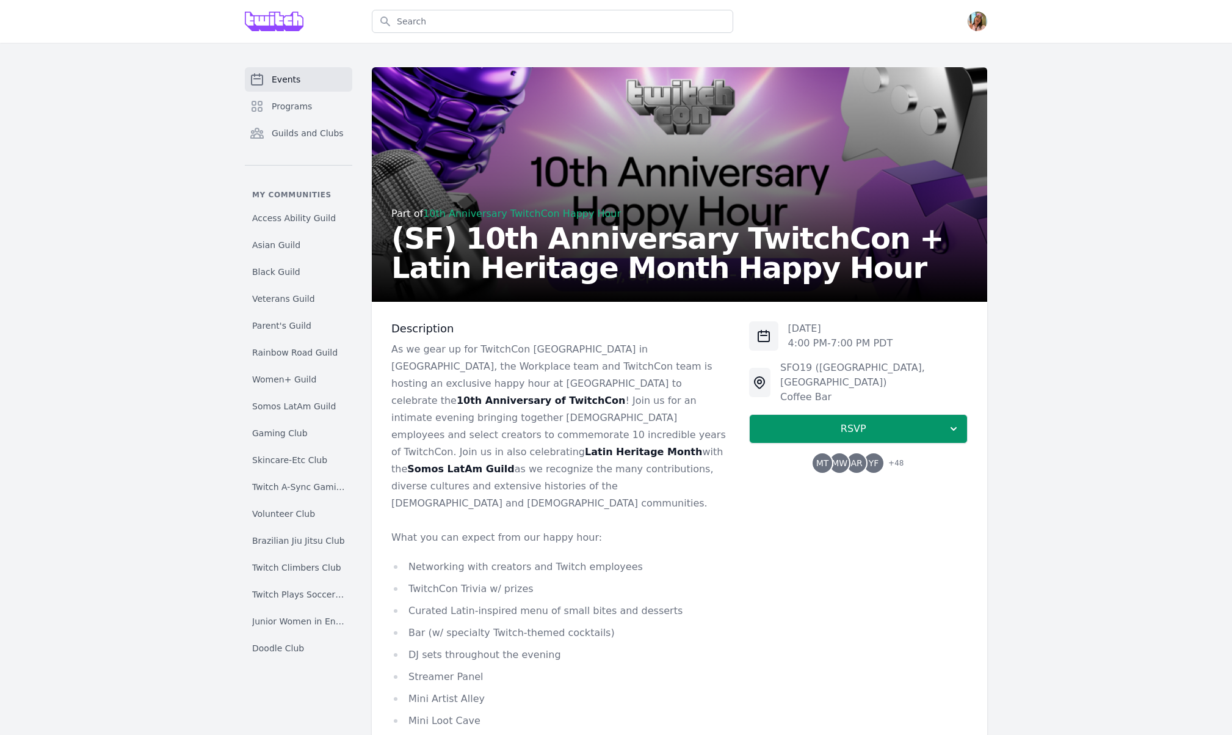
click at [454, 394] on p "As we gear up for TwitchCon [GEOGRAPHIC_DATA] in [GEOGRAPHIC_DATA], the Workpla…" at bounding box center [560, 426] width 338 height 171
click at [454, 394] on p "As we gear up for TwitchCon North America in San Diego, the Workplace team and …" at bounding box center [560, 426] width 338 height 171
click at [509, 374] on p "As we gear up for TwitchCon North America in San Diego, the Workplace team and …" at bounding box center [560, 426] width 338 height 171
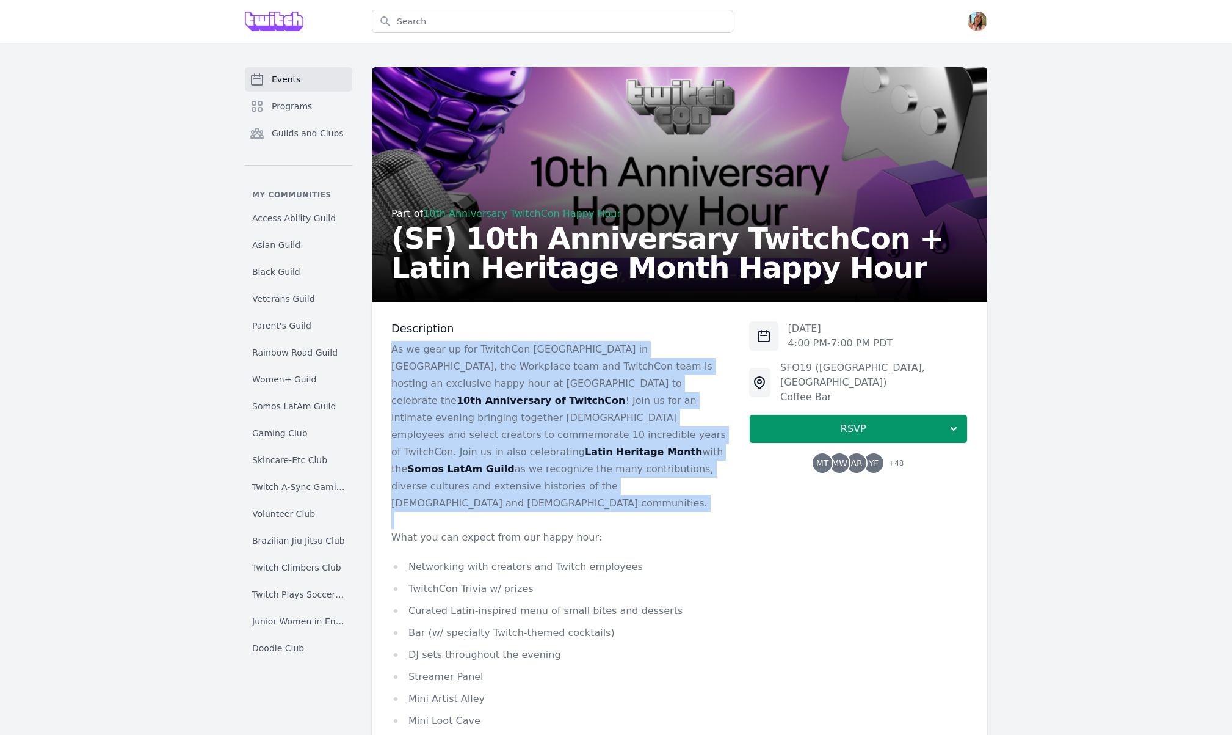
click at [509, 374] on p "As we gear up for TwitchCon North America in San Diego, the Workplace team and …" at bounding box center [560, 426] width 338 height 171
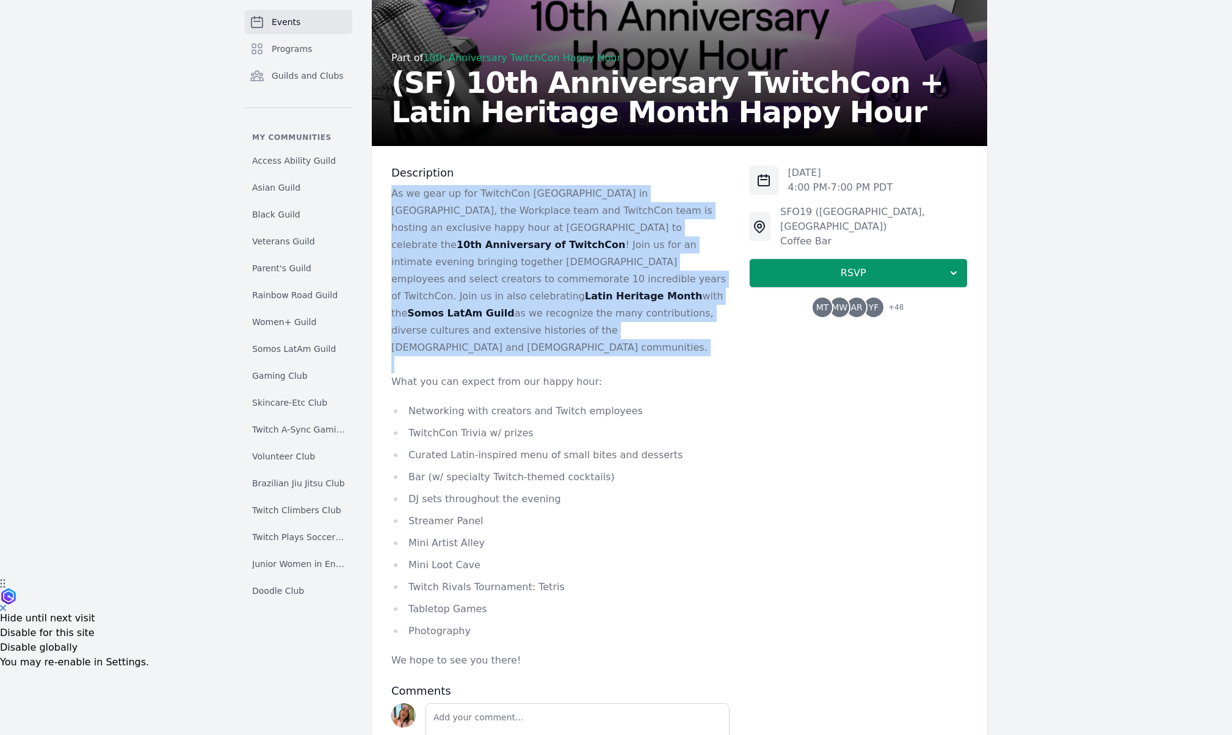
scroll to position [219, 0]
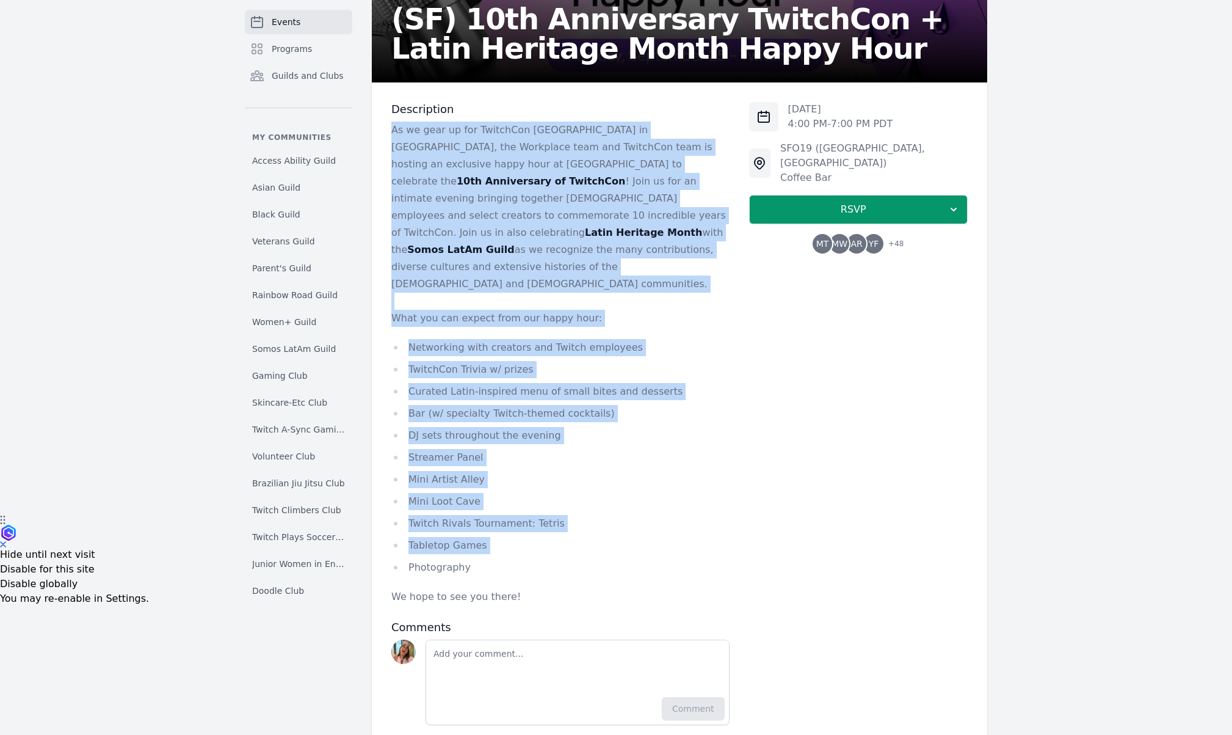
click at [553, 537] on li "Tabletop Games" at bounding box center [560, 545] width 338 height 17
click at [553, 559] on li "Photography" at bounding box center [560, 567] width 338 height 17
click at [567, 588] on p "We hope to see you there!" at bounding box center [560, 596] width 338 height 17
copy div "As we gear up for TwitchCon North America in San Diego, the Workplace team and …"
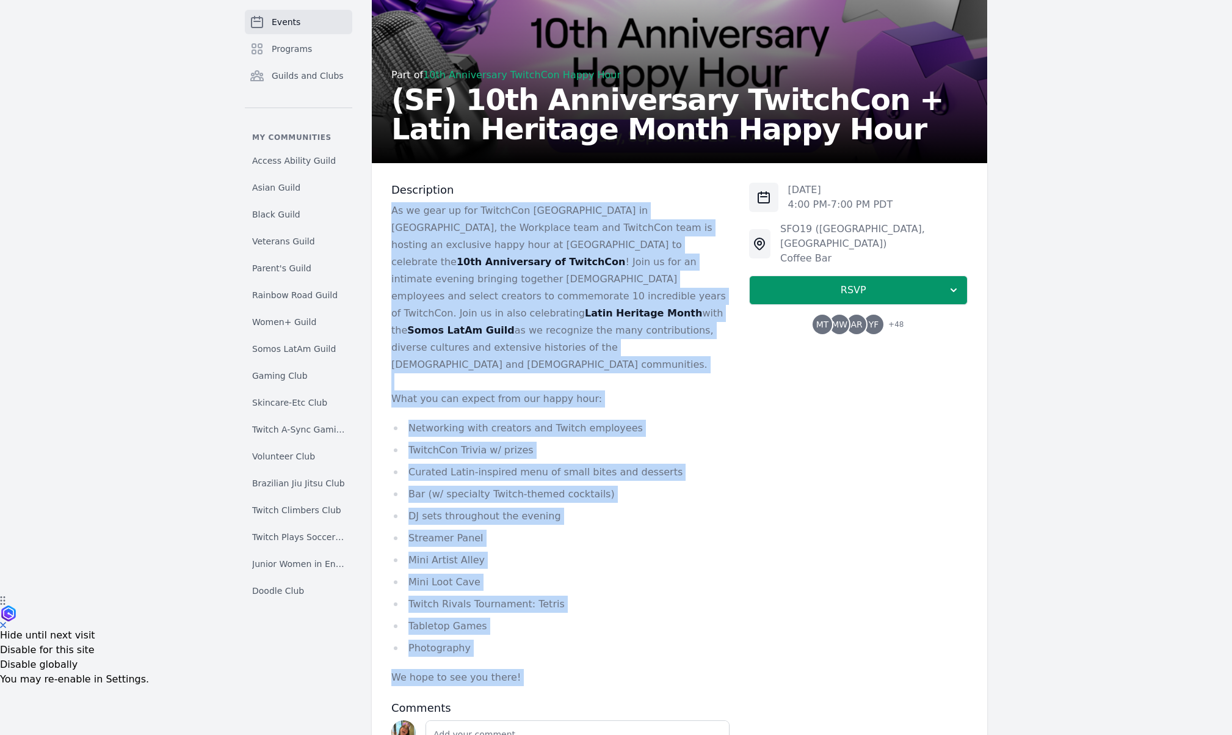
scroll to position [0, 0]
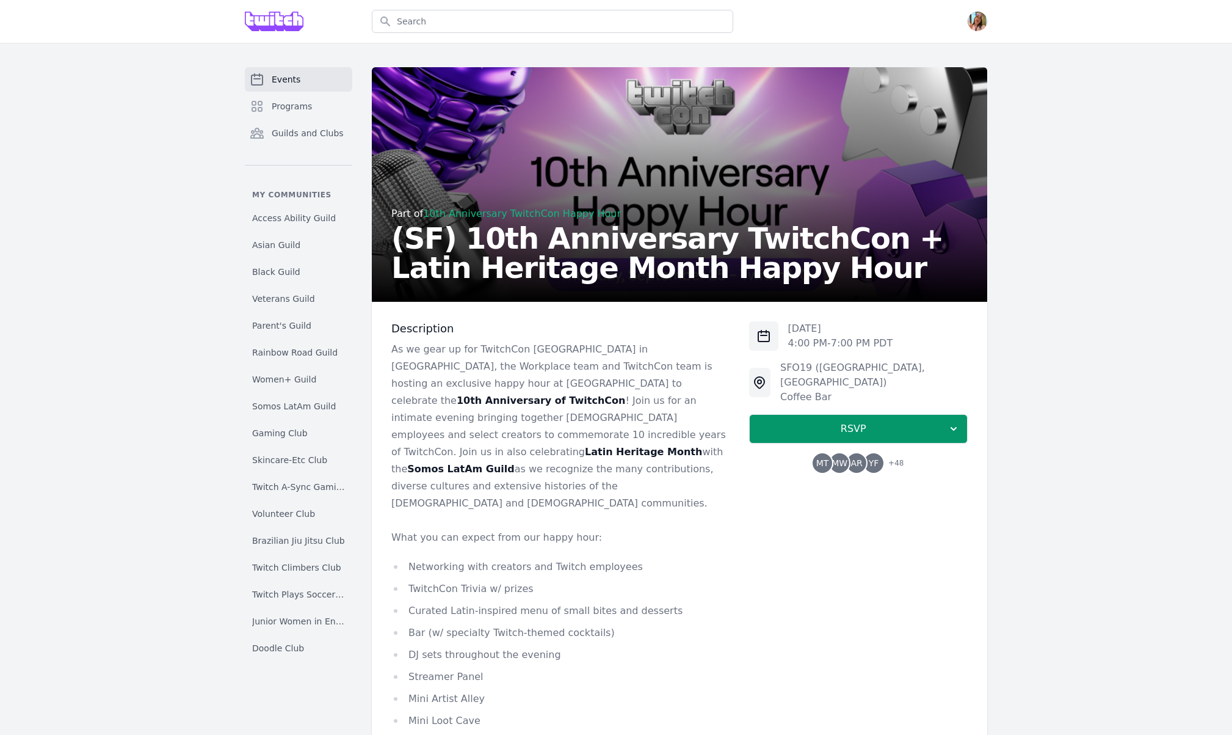
click at [630, 150] on div "Part of 10th Anniversary TwitchCon Happy Hour (SF) 10th Anniversary TwitchCon +…" at bounding box center [679, 187] width 577 height 191
click at [631, 151] on div "Part of 10th Anniversary TwitchCon Happy Hour (SF) 10th Anniversary TwitchCon +…" at bounding box center [679, 187] width 577 height 191
click at [612, 130] on div "Part of 10th Anniversary TwitchCon Happy Hour (SF) 10th Anniversary TwitchCon +…" at bounding box center [679, 187] width 577 height 191
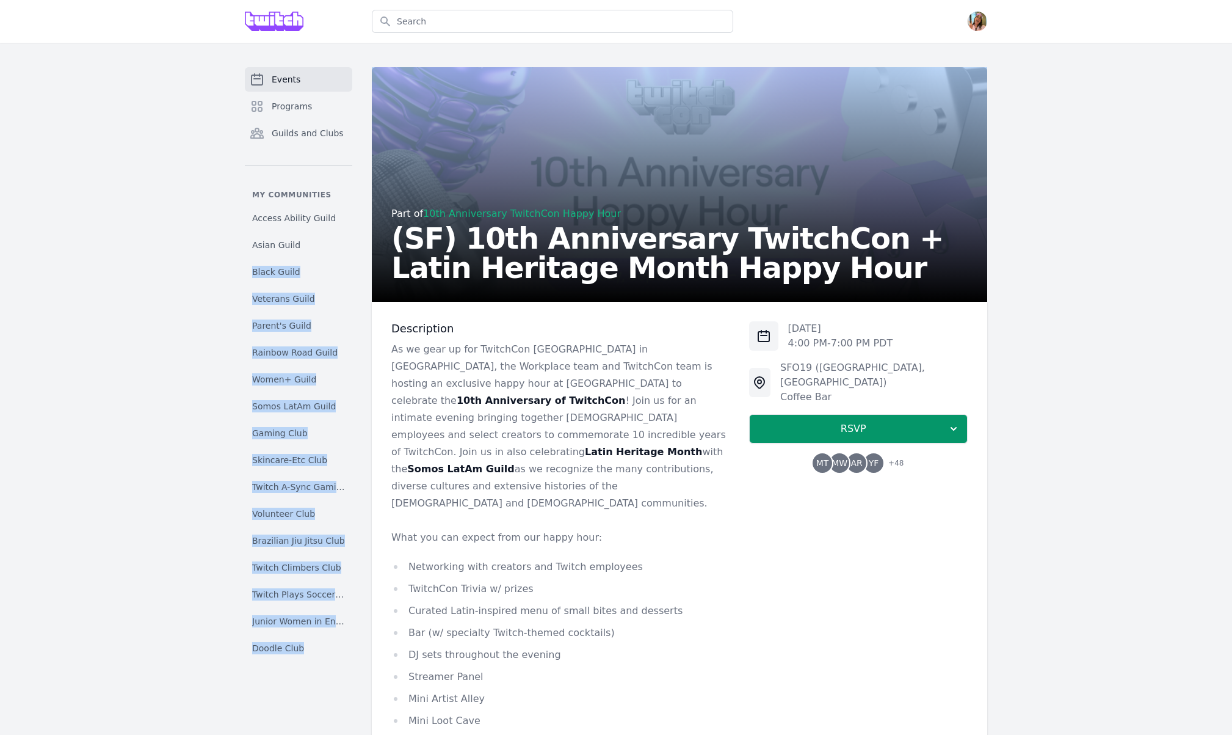
drag, startPoint x: 591, startPoint y: 118, endPoint x: -53, endPoint y: 255, distance: 658.5
click at [0, 255] on html "Search Open menu Open user menu Events Programs Guilds and Clubs My communities…" at bounding box center [616, 367] width 1232 height 735
click at [576, 148] on div "Part of 10th Anniversary TwitchCon Happy Hour (SF) 10th Anniversary TwitchCon +…" at bounding box center [679, 187] width 577 height 191
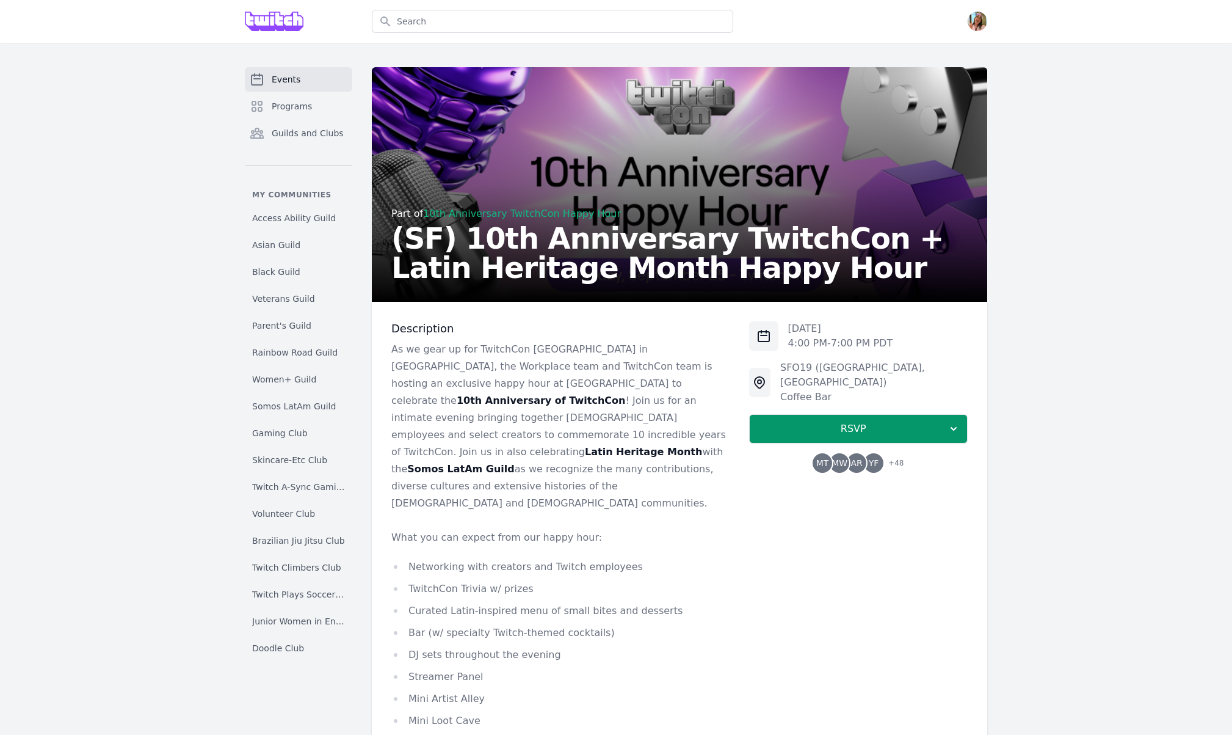
click at [620, 393] on p "As we gear up for TwitchCon North America in San Diego, the Workplace team and …" at bounding box center [560, 426] width 338 height 171
drag, startPoint x: 377, startPoint y: 337, endPoint x: 402, endPoint y: 311, distance: 35.0
click at [377, 336] on div "Description As we gear up for TwitchCon North America in San Diego, the Workpla…" at bounding box center [680, 633] width 616 height 662
click at [570, 395] on strong "10th Anniversary of TwitchCon" at bounding box center [541, 401] width 169 height 12
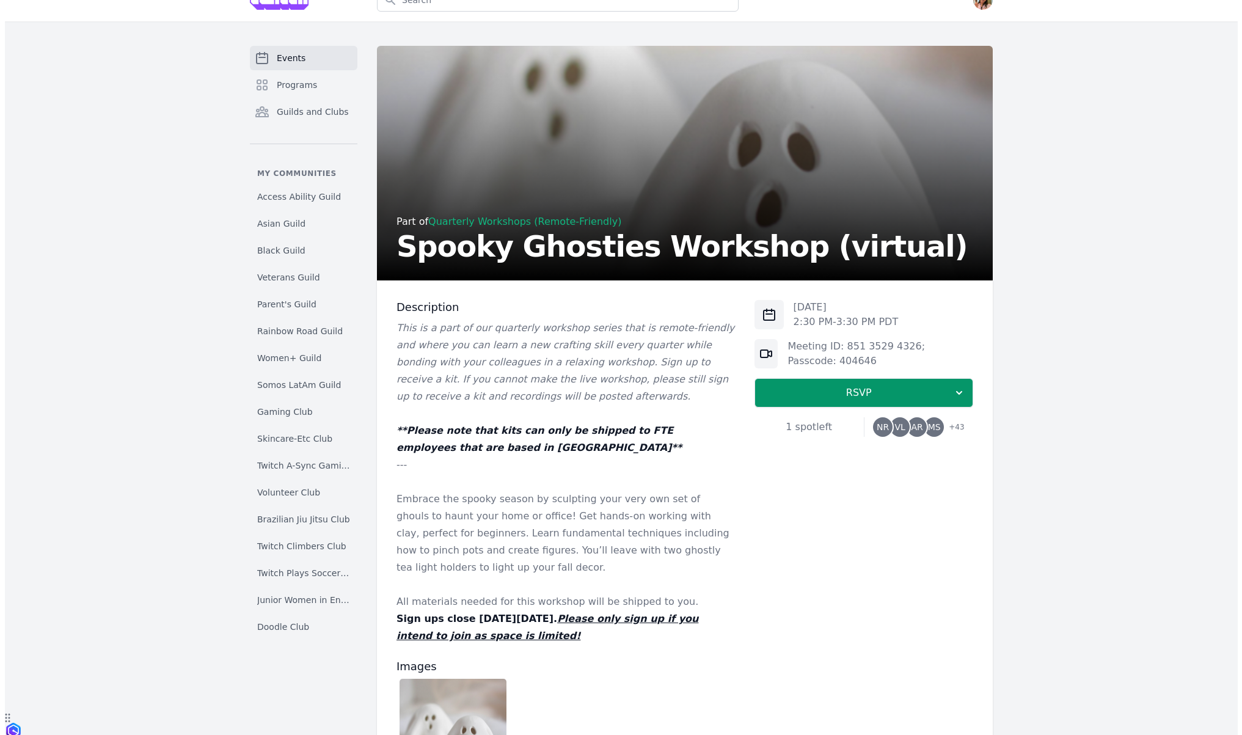
scroll to position [109, 0]
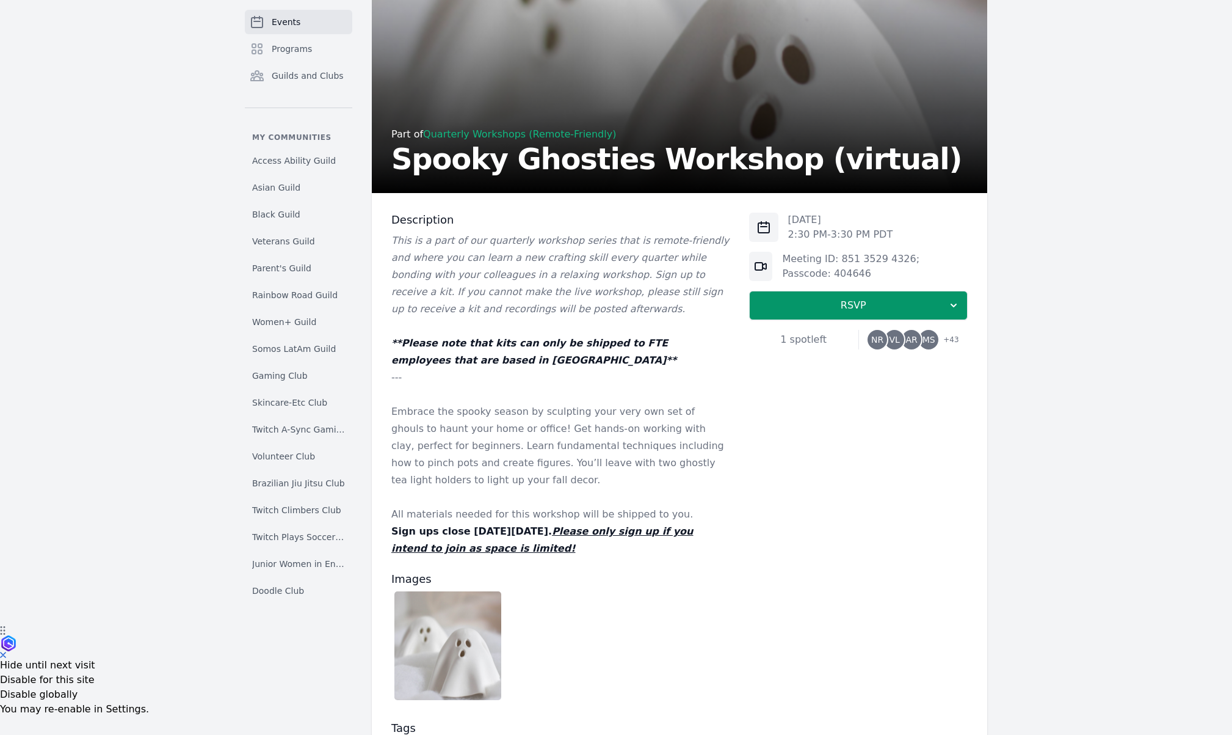
click at [547, 167] on h2 "Spooky Ghosties Workshop (virtual)" at bounding box center [676, 158] width 570 height 29
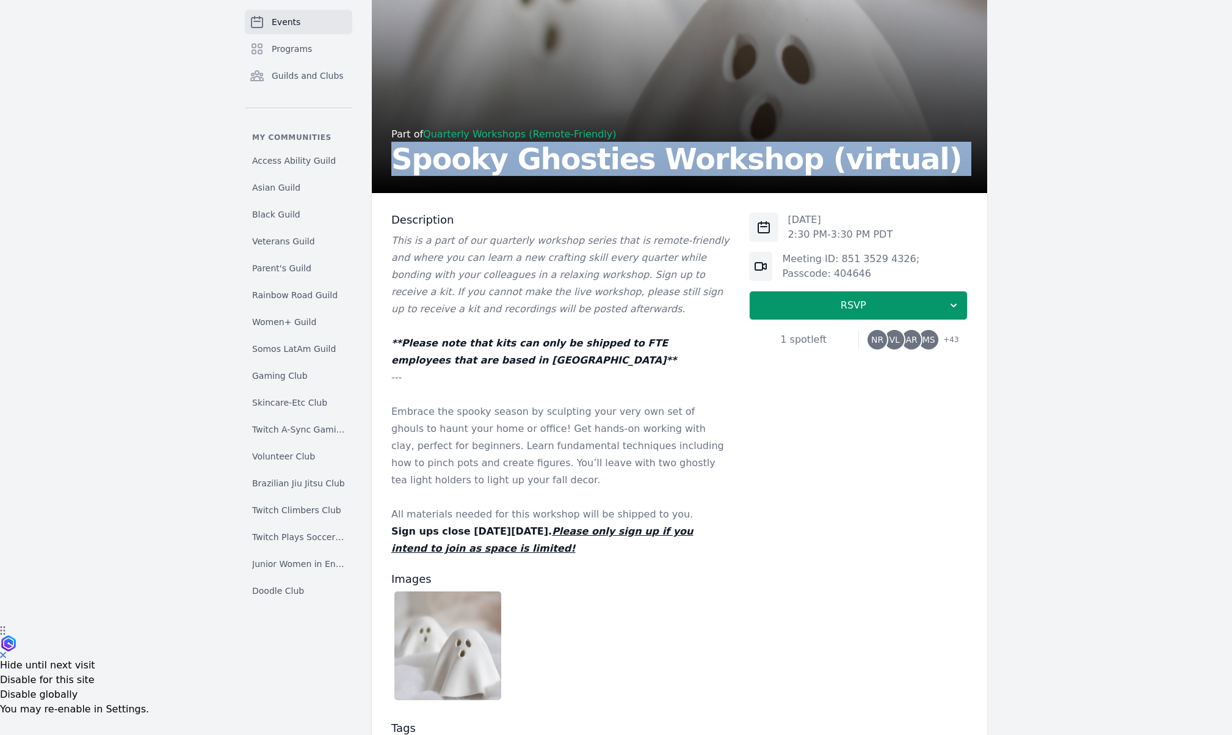
click at [547, 167] on h2 "Spooky Ghosties Workshop (virtual)" at bounding box center [676, 158] width 570 height 29
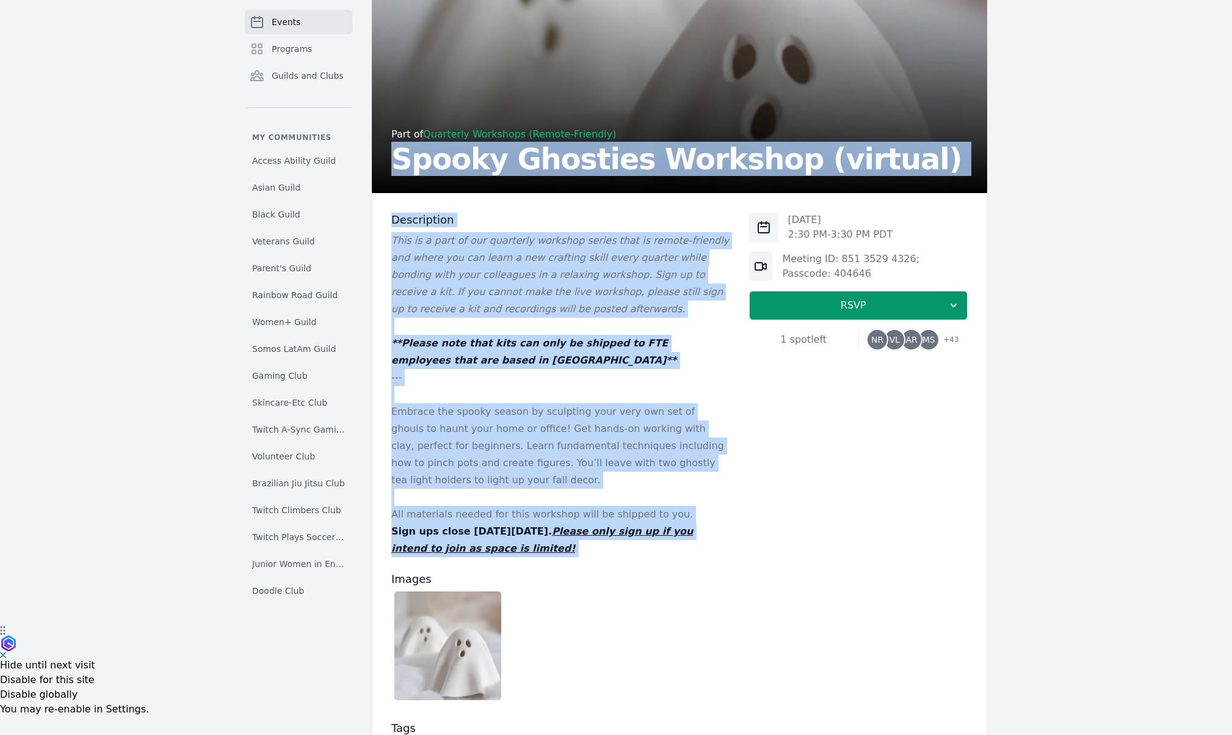
click at [567, 542] on p "Sign ups close on Friday, September 12th. Please only sign up if you intend to …" at bounding box center [560, 540] width 338 height 34
copy div "Spooky Ghosties Workshop (virtual) Description This is a part of our quarterly …"
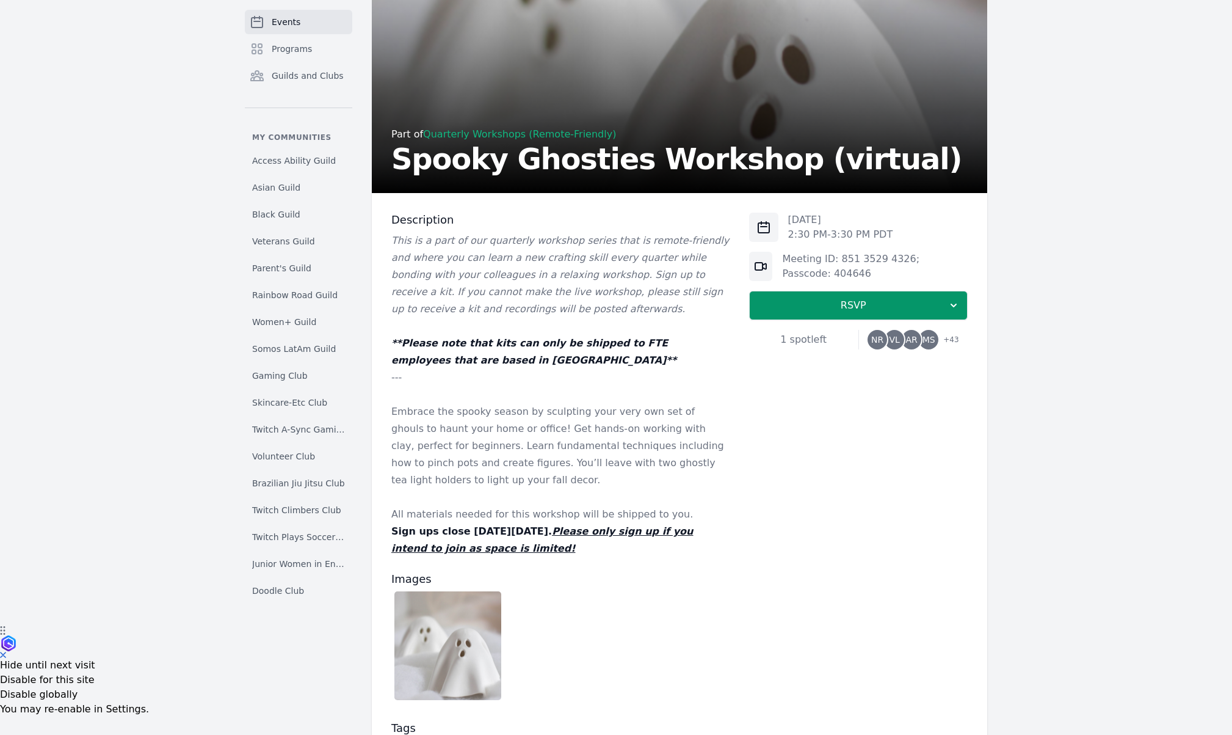
click at [1000, 297] on div "Events Programs Guilds and Clubs My communities Access Ability Guild Asian Guil…" at bounding box center [616, 427] width 782 height 938
click at [912, 335] on span "AR" at bounding box center [912, 339] width 12 height 9
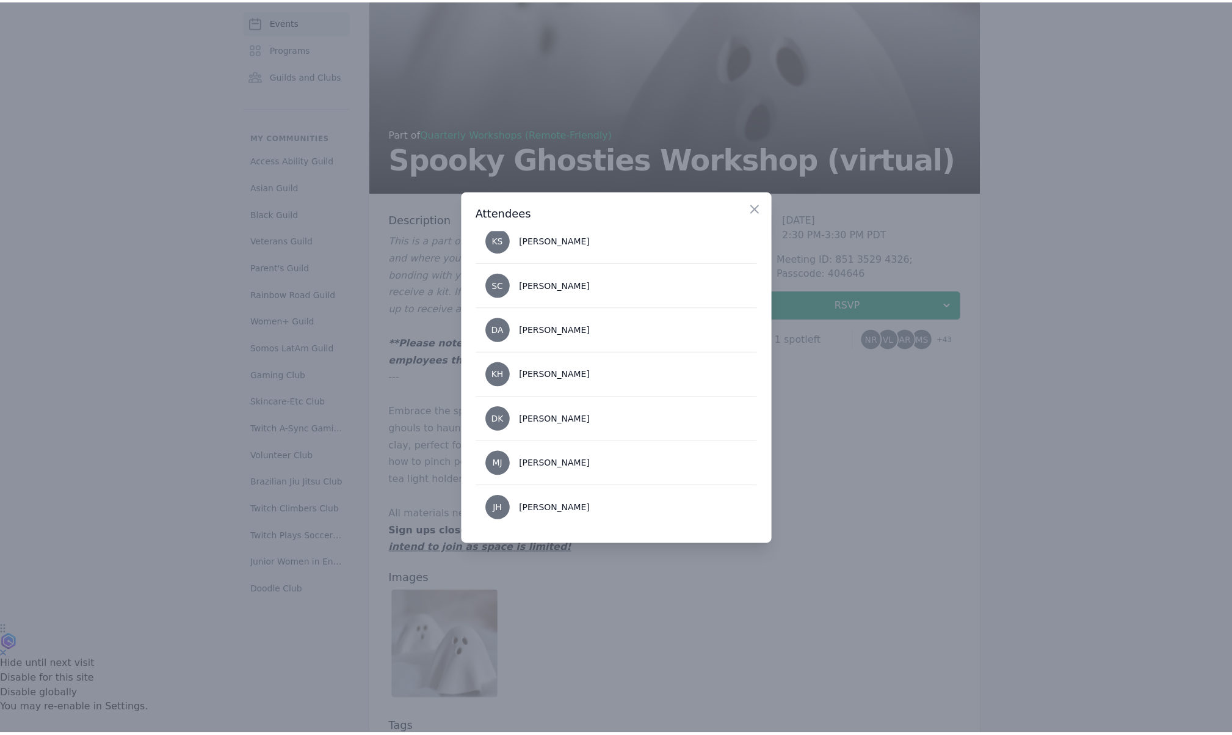
scroll to position [1000, 0]
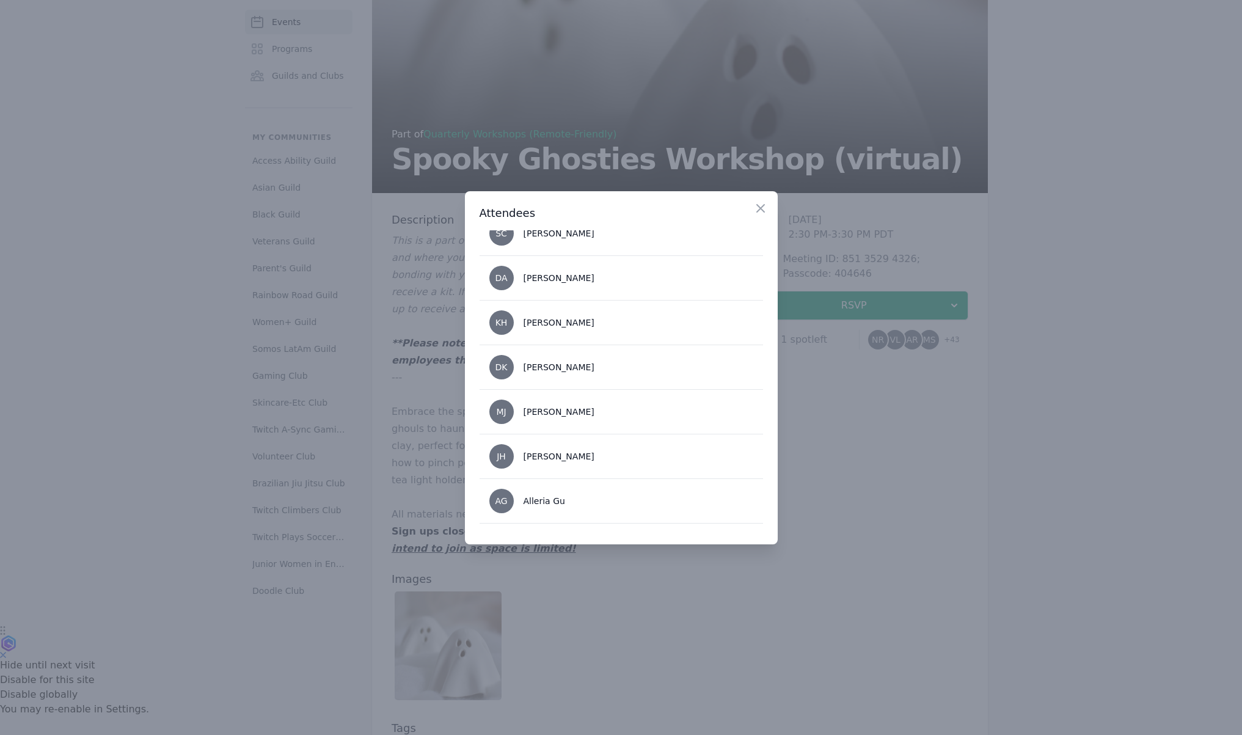
click at [830, 366] on div at bounding box center [621, 367] width 1242 height 735
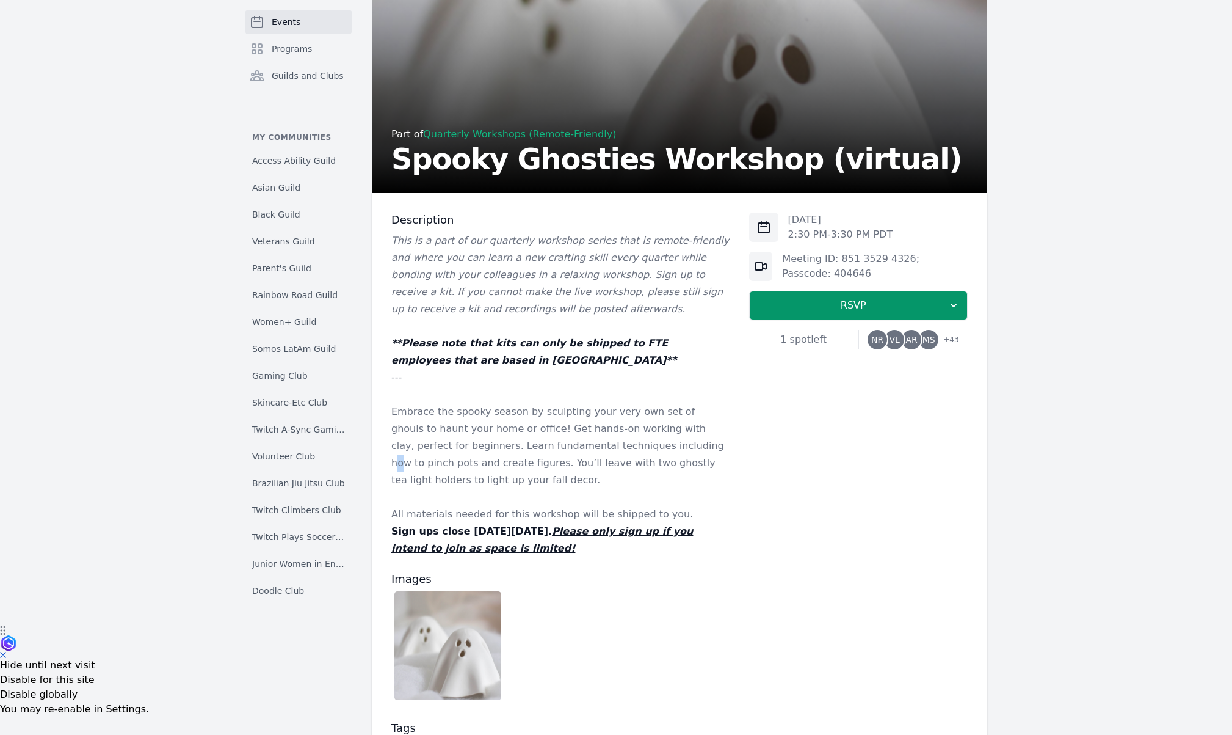
click at [628, 439] on p "Embrace the spooky season by sculpting your very own set of ghouls to haunt you…" at bounding box center [560, 445] width 338 height 85
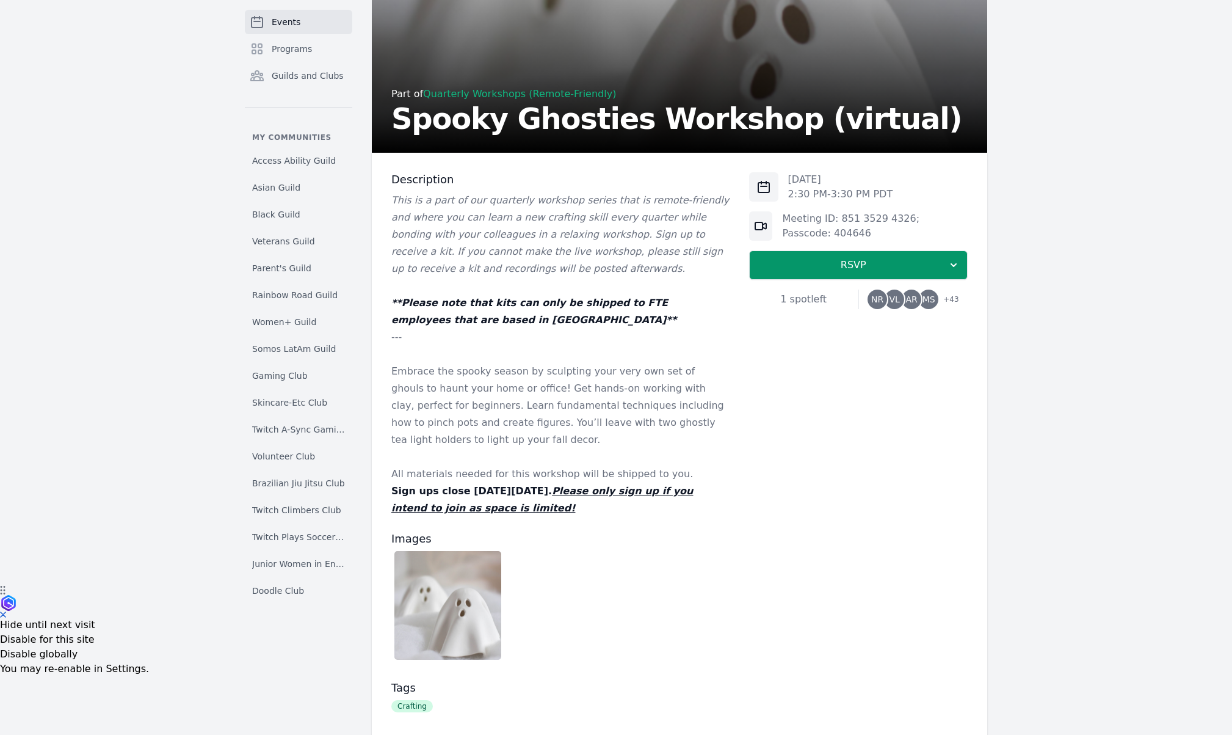
click at [677, 417] on p "Embrace the spooky season by sculpting your very own set of ghouls to haunt you…" at bounding box center [560, 405] width 338 height 85
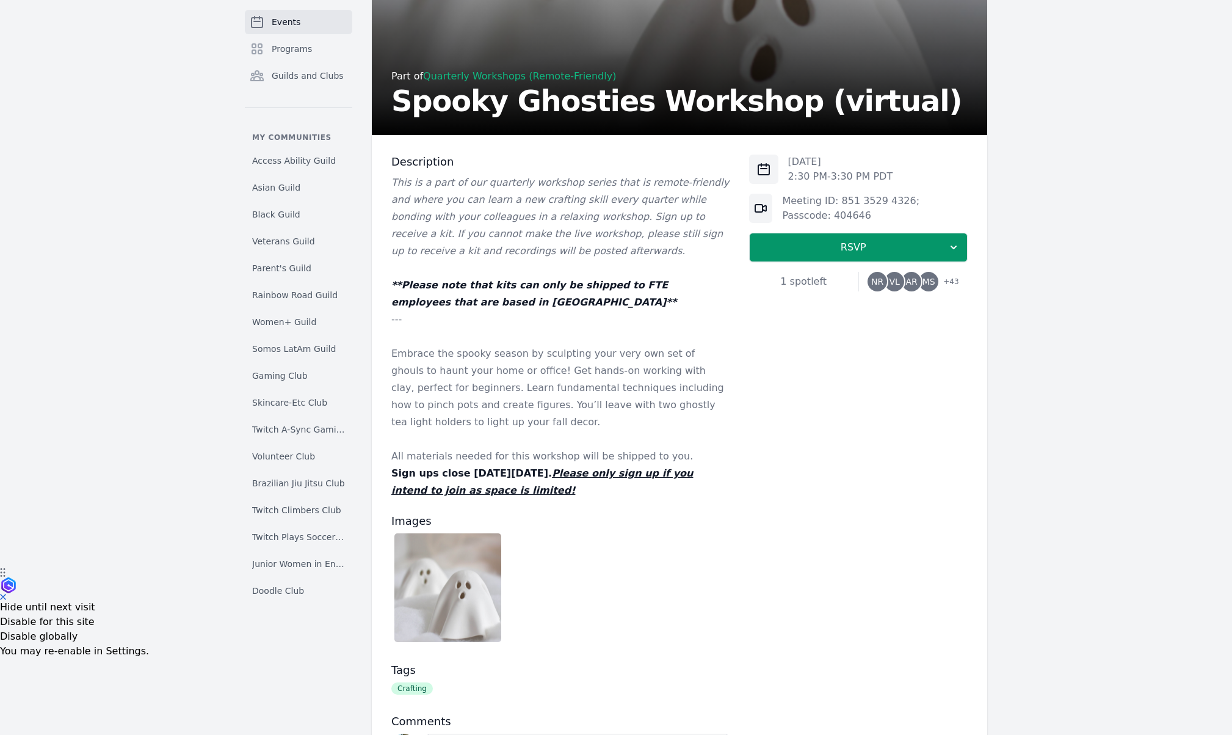
scroll to position [168, 0]
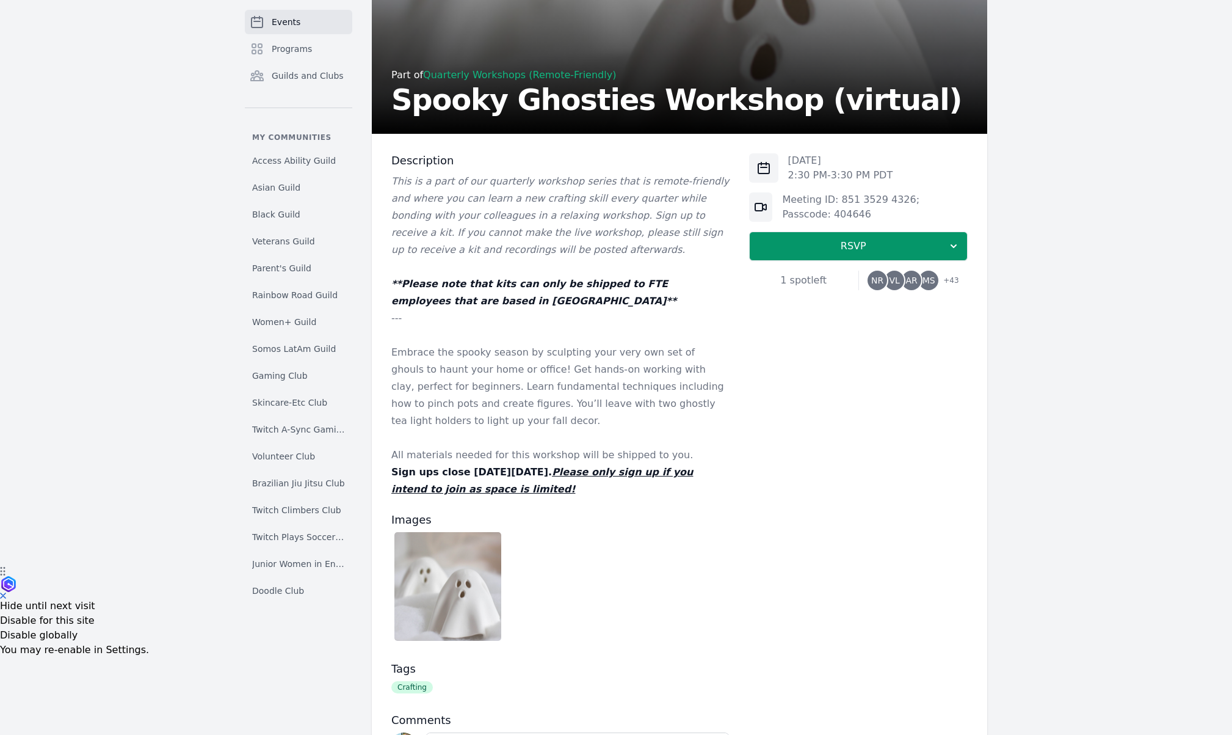
click at [729, 397] on p "Embrace the spooky season by sculpting your very own set of ghouls to haunt you…" at bounding box center [560, 386] width 338 height 85
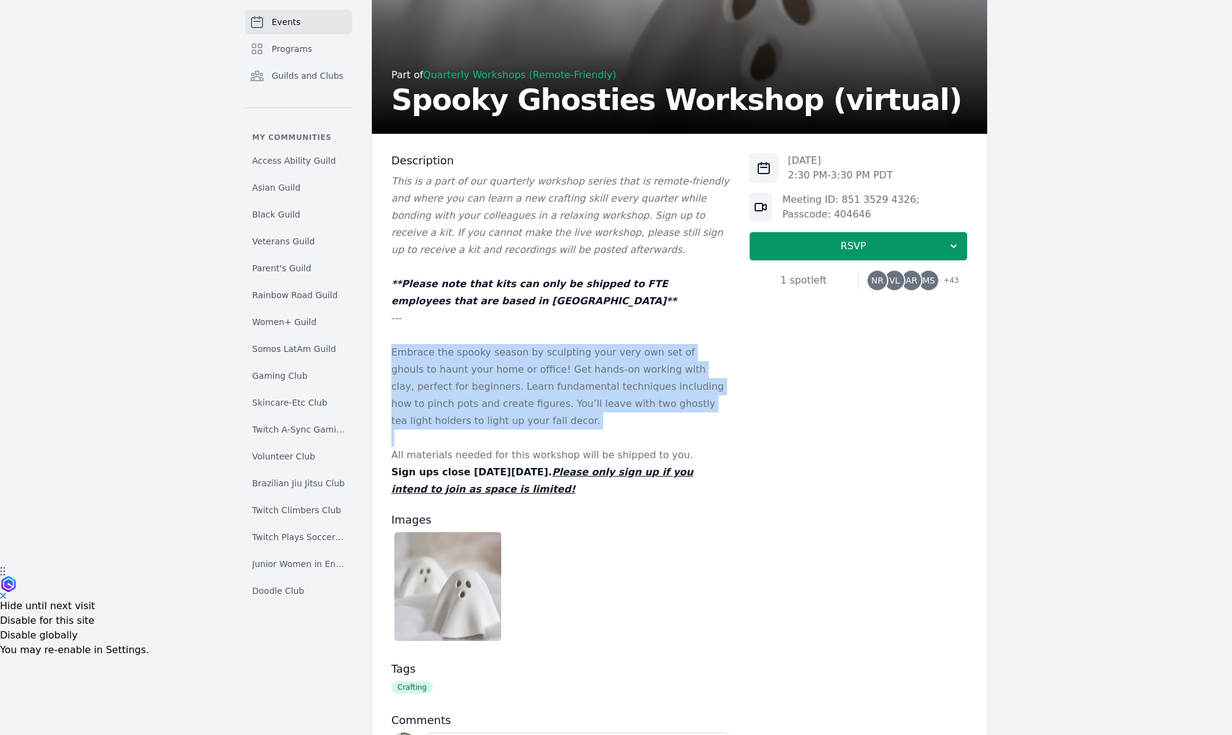
click at [729, 397] on p "Embrace the spooky season by sculpting your very own set of ghouls to haunt you…" at bounding box center [560, 386] width 338 height 85
click at [679, 412] on p "Embrace the spooky season by sculpting your very own set of ghouls to haunt you…" at bounding box center [560, 386] width 338 height 85
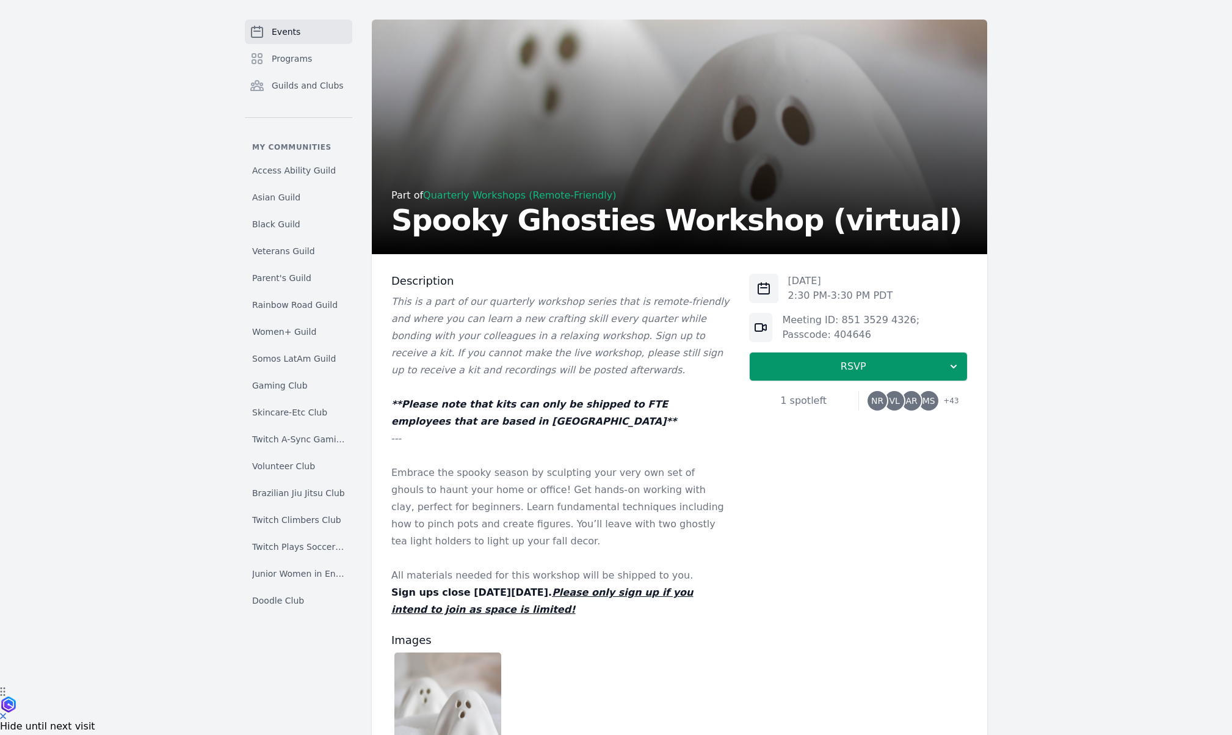
scroll to position [0, 0]
